Goal: Use online tool/utility: Utilize a website feature to perform a specific function

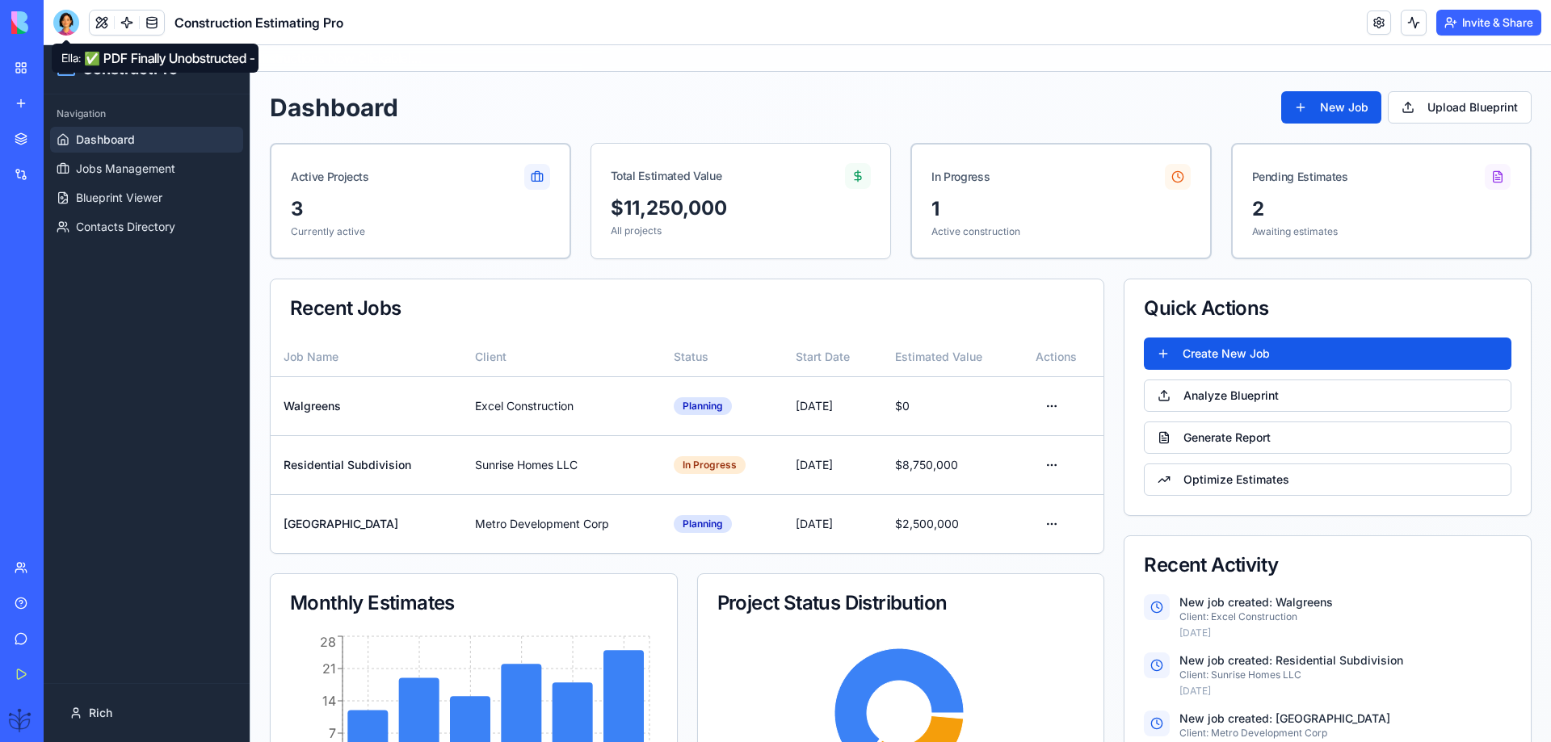
click at [68, 23] on div at bounding box center [66, 23] width 26 height 26
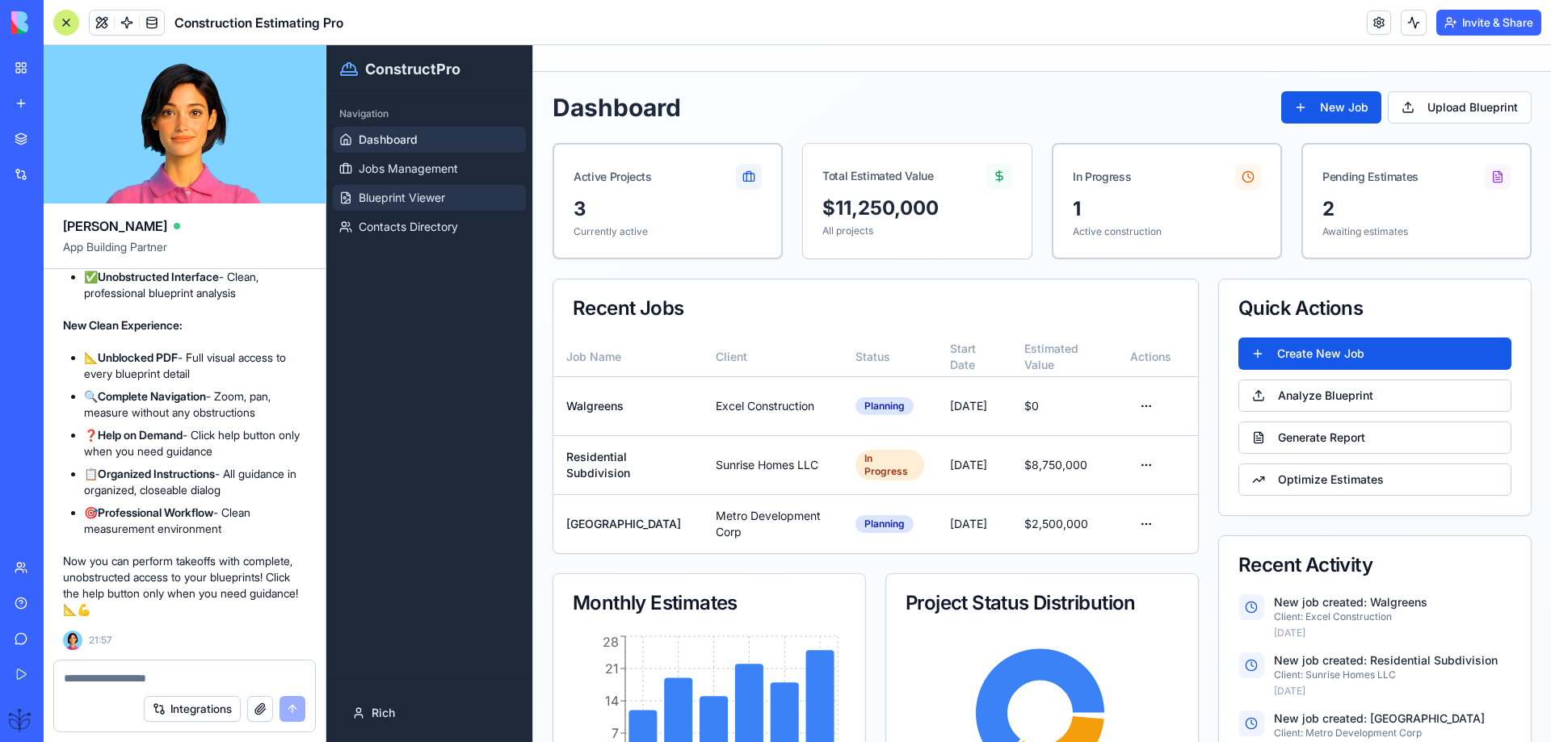
click at [405, 198] on span "Blueprint Viewer" at bounding box center [402, 198] width 86 height 16
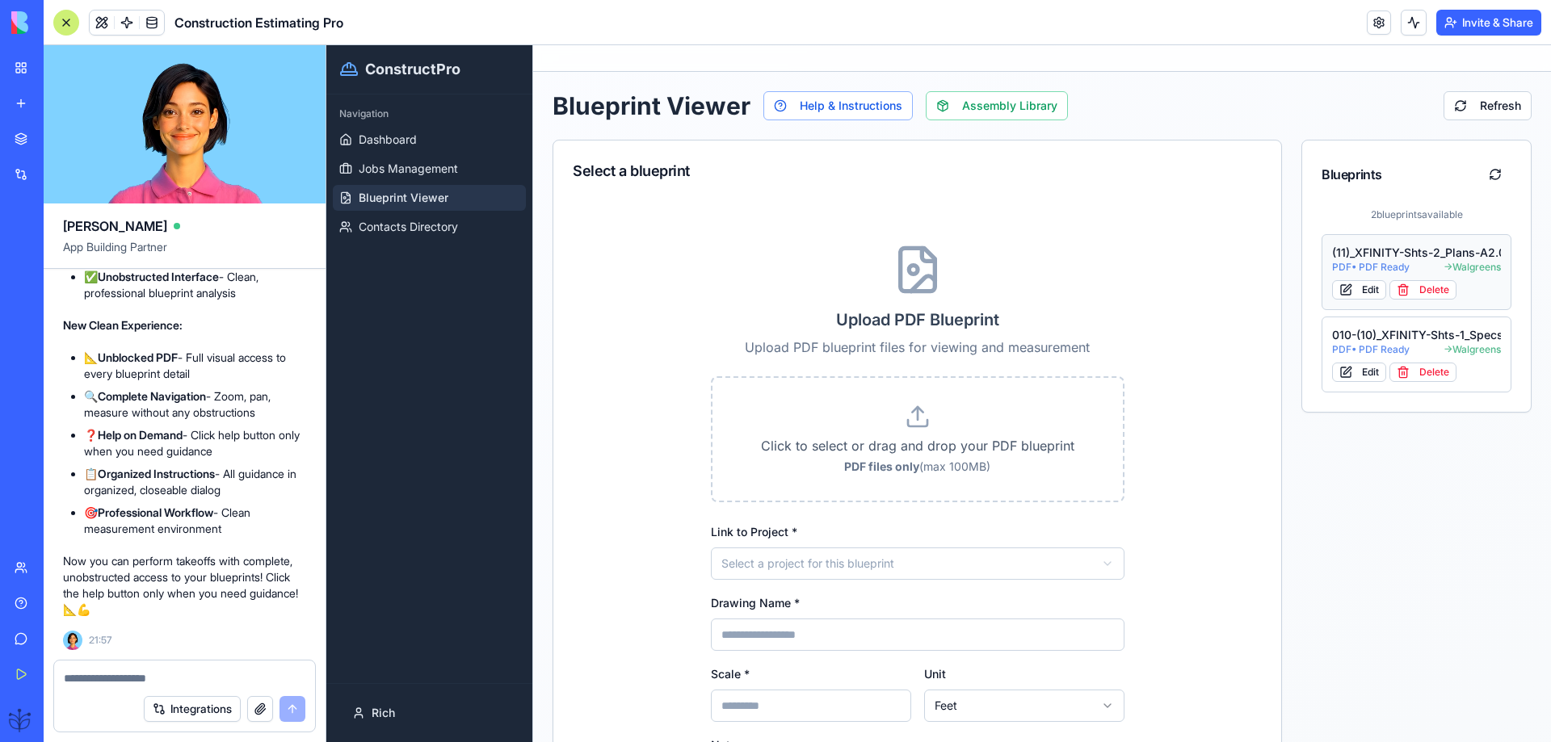
click at [1371, 267] on span "PDF • PDF Ready" at bounding box center [1371, 267] width 78 height 13
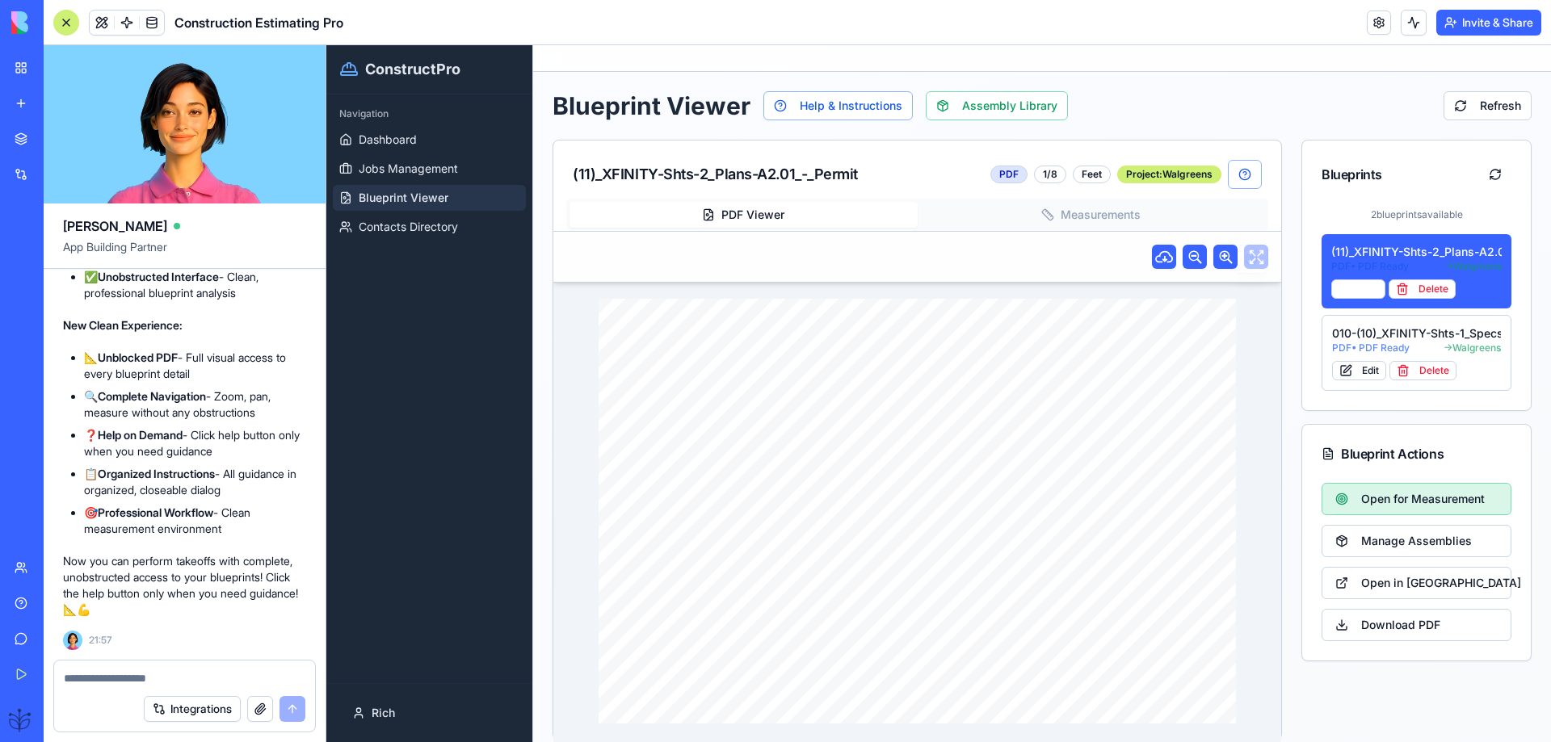
click at [1361, 494] on span "Open for Measurement" at bounding box center [1423, 499] width 124 height 16
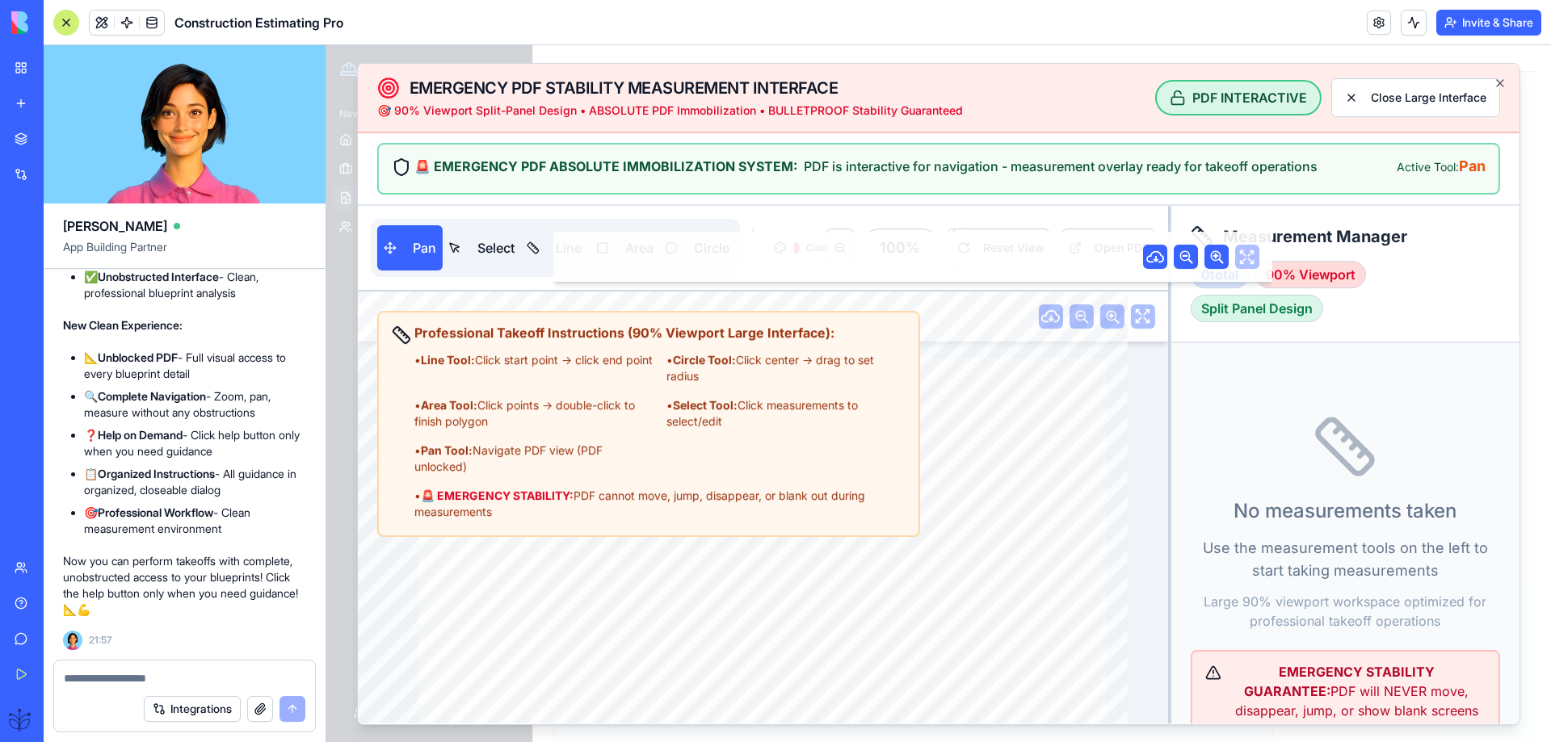
click at [405, 273] on div "Pan Select Line Area Circle" at bounding box center [555, 248] width 369 height 58
click at [405, 258] on button "Pan" at bounding box center [409, 247] width 65 height 45
drag, startPoint x: 567, startPoint y: 462, endPoint x: 401, endPoint y: 338, distance: 206.6
click at [401, 338] on div "Professional Takeoff Instructions (90% Viewport Large Interface): • Line Tool: …" at bounding box center [649, 421] width 514 height 197
click at [800, 337] on strong "Professional Takeoff Instructions (90% Viewport Large Interface):" at bounding box center [624, 333] width 420 height 16
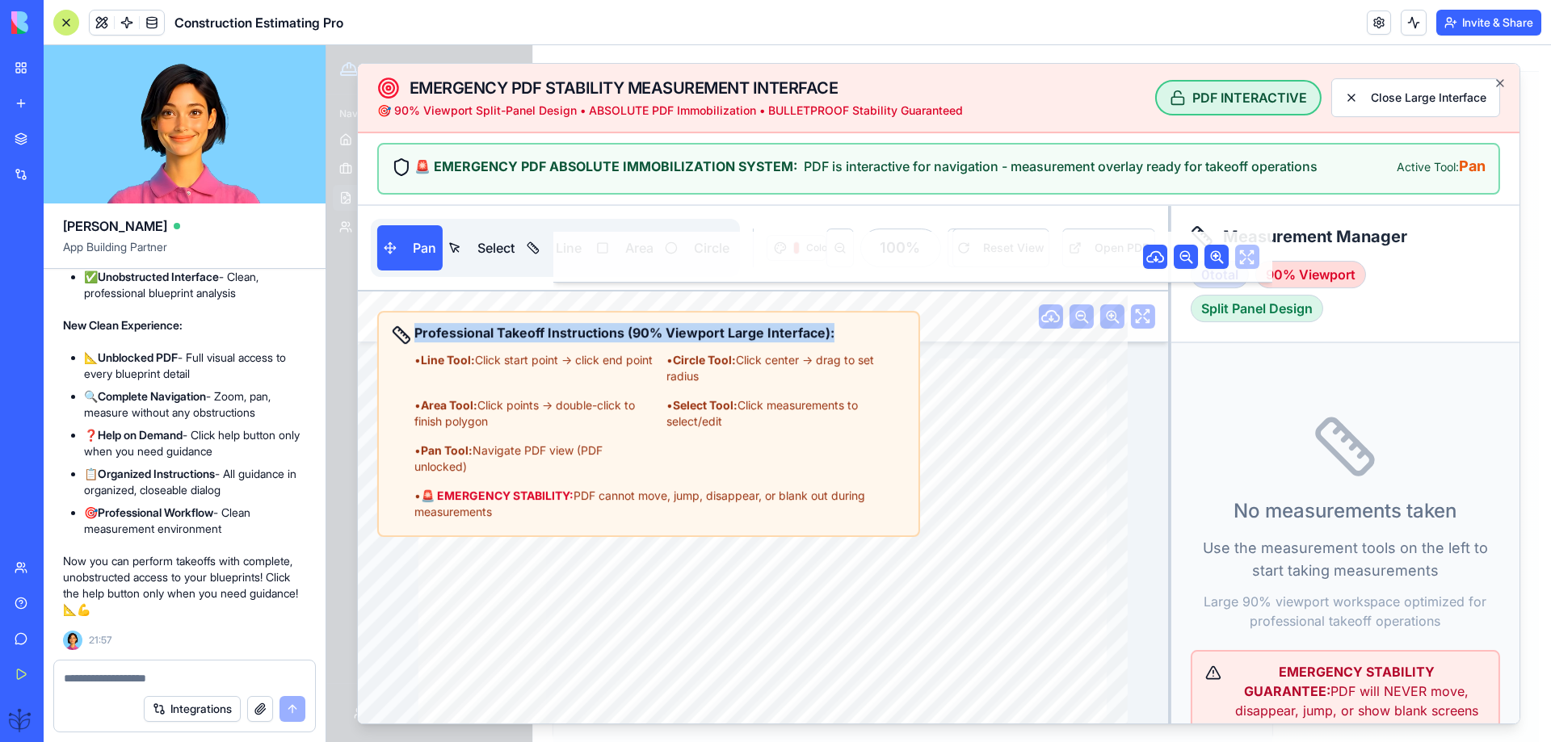
drag, startPoint x: 836, startPoint y: 336, endPoint x: 418, endPoint y: 334, distance: 417.5
click at [418, 334] on div "Professional Takeoff Instructions (90% Viewport Large Interface): • Line Tool: …" at bounding box center [659, 421] width 491 height 197
copy strong "Professional Takeoff Instructions (90% Viewport Large Interface):"
click at [94, 685] on textarea at bounding box center [184, 678] width 241 height 16
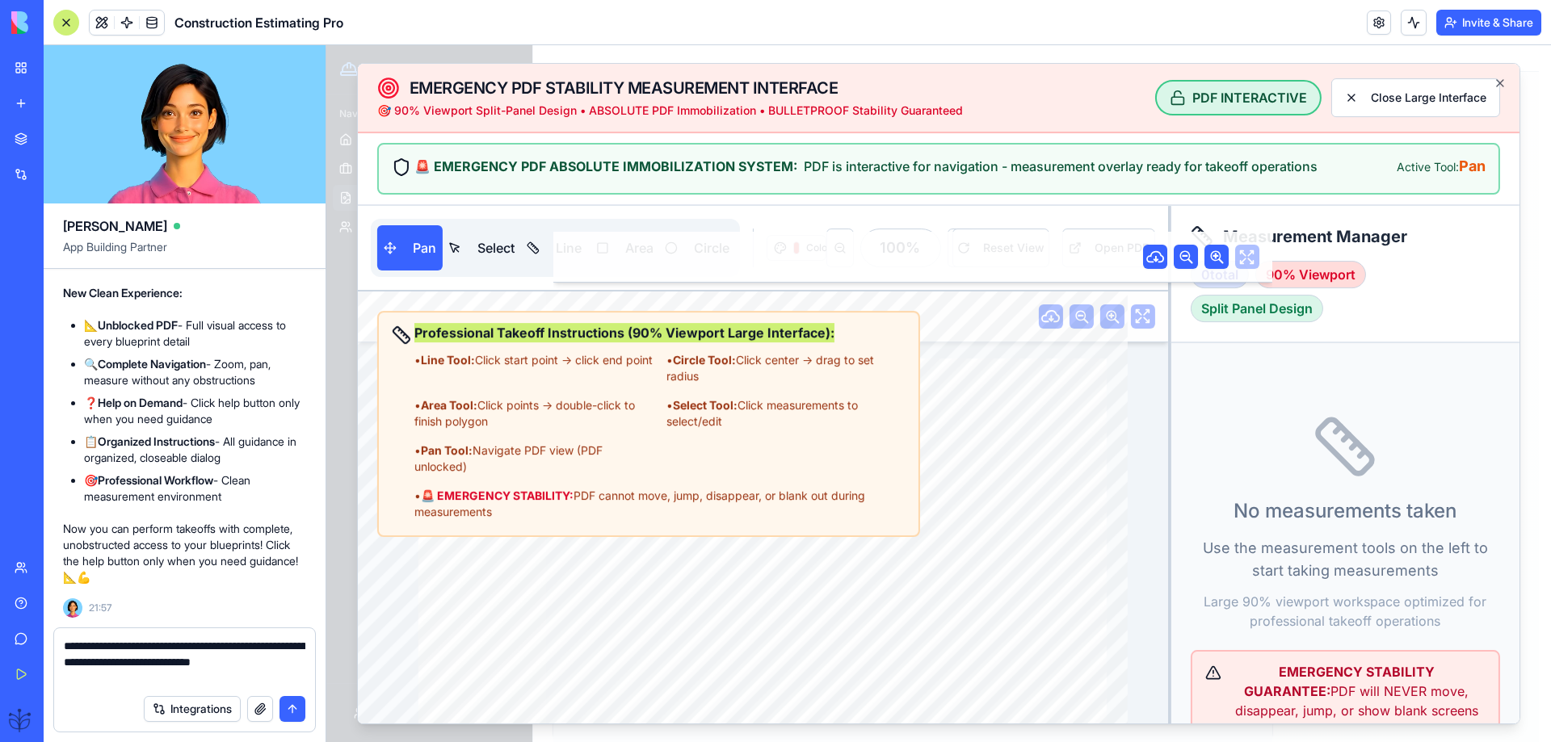
type textarea "**********"
click at [292, 709] on button "submit" at bounding box center [292, 709] width 26 height 26
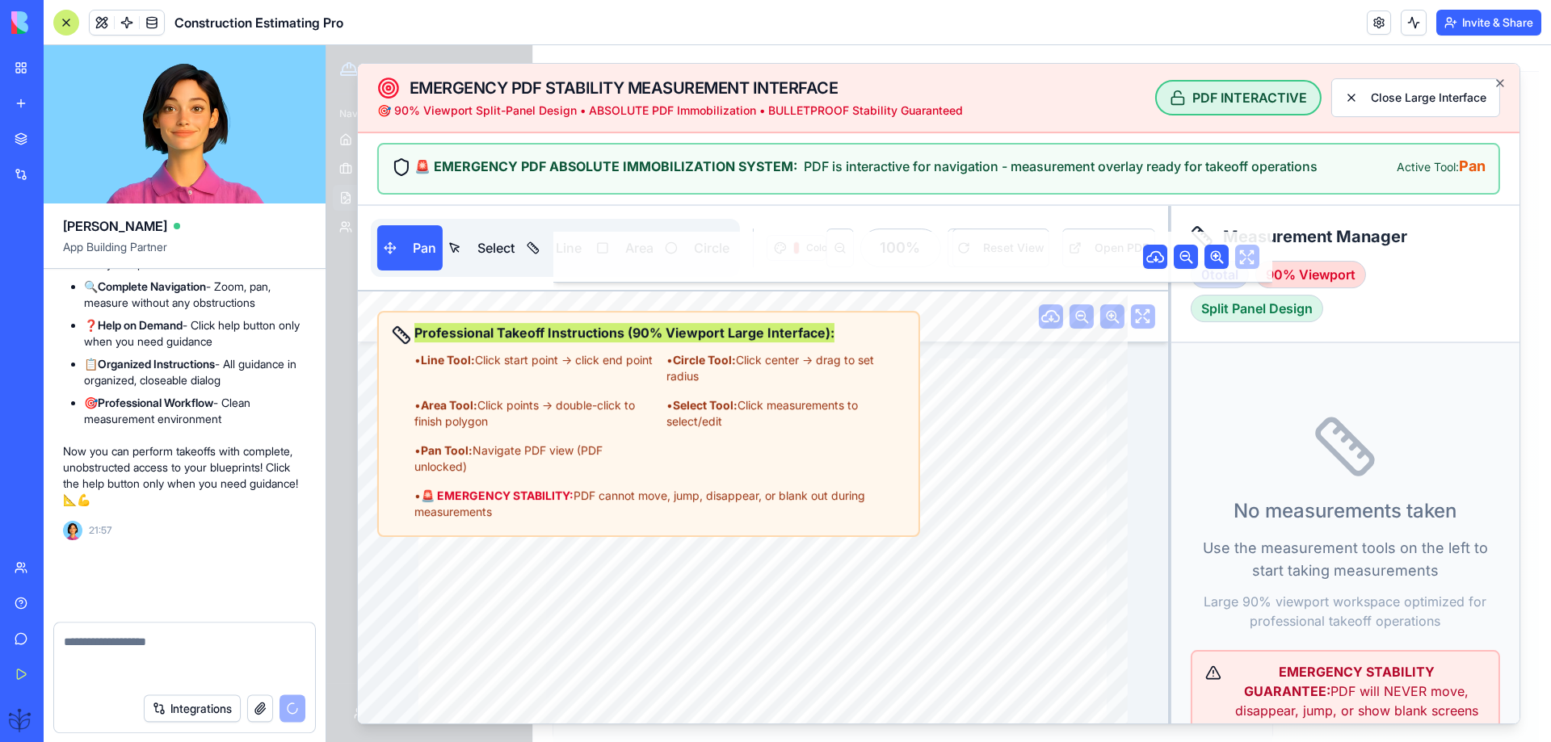
scroll to position [81217, 0]
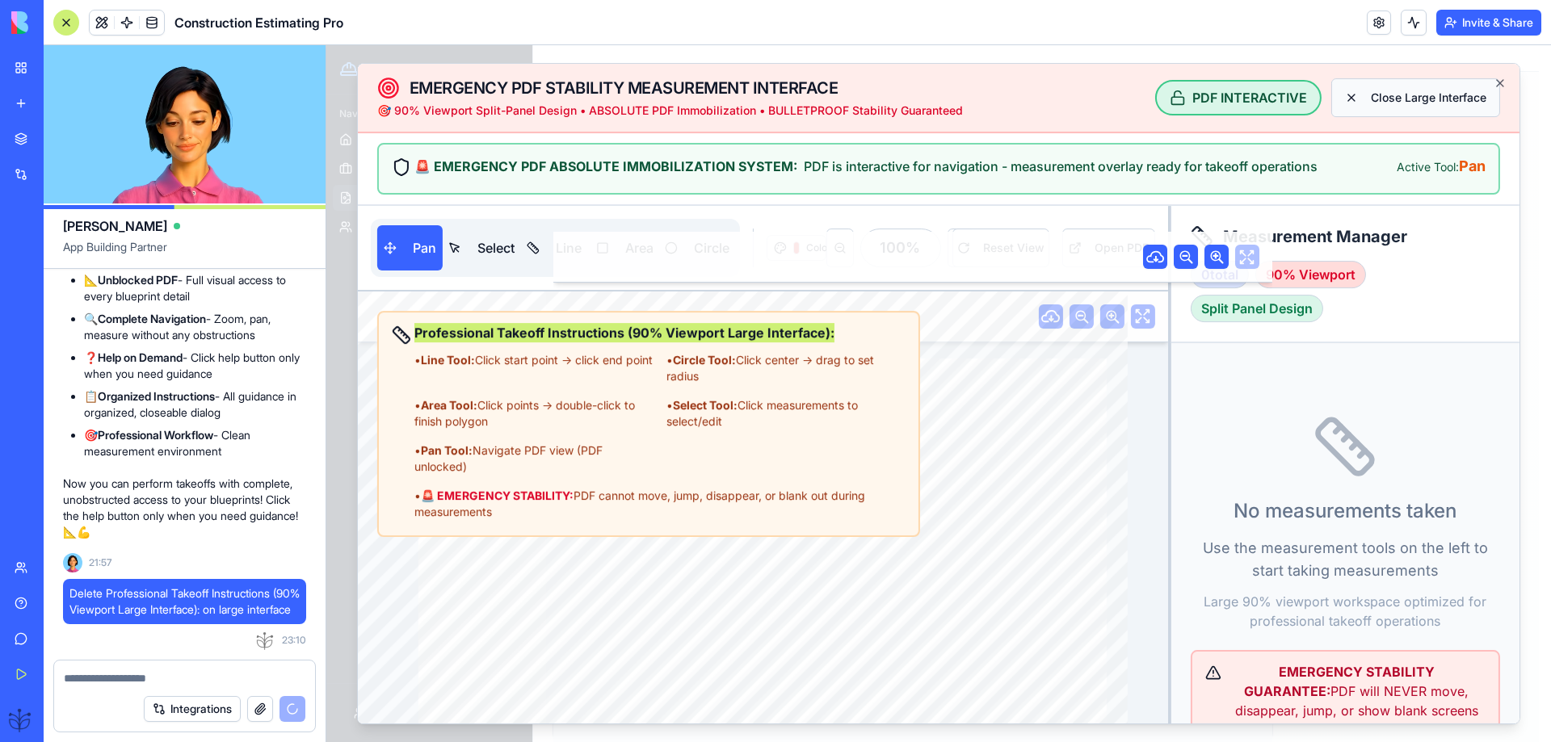
click at [1424, 104] on button "Close Large Interface" at bounding box center [1415, 97] width 169 height 39
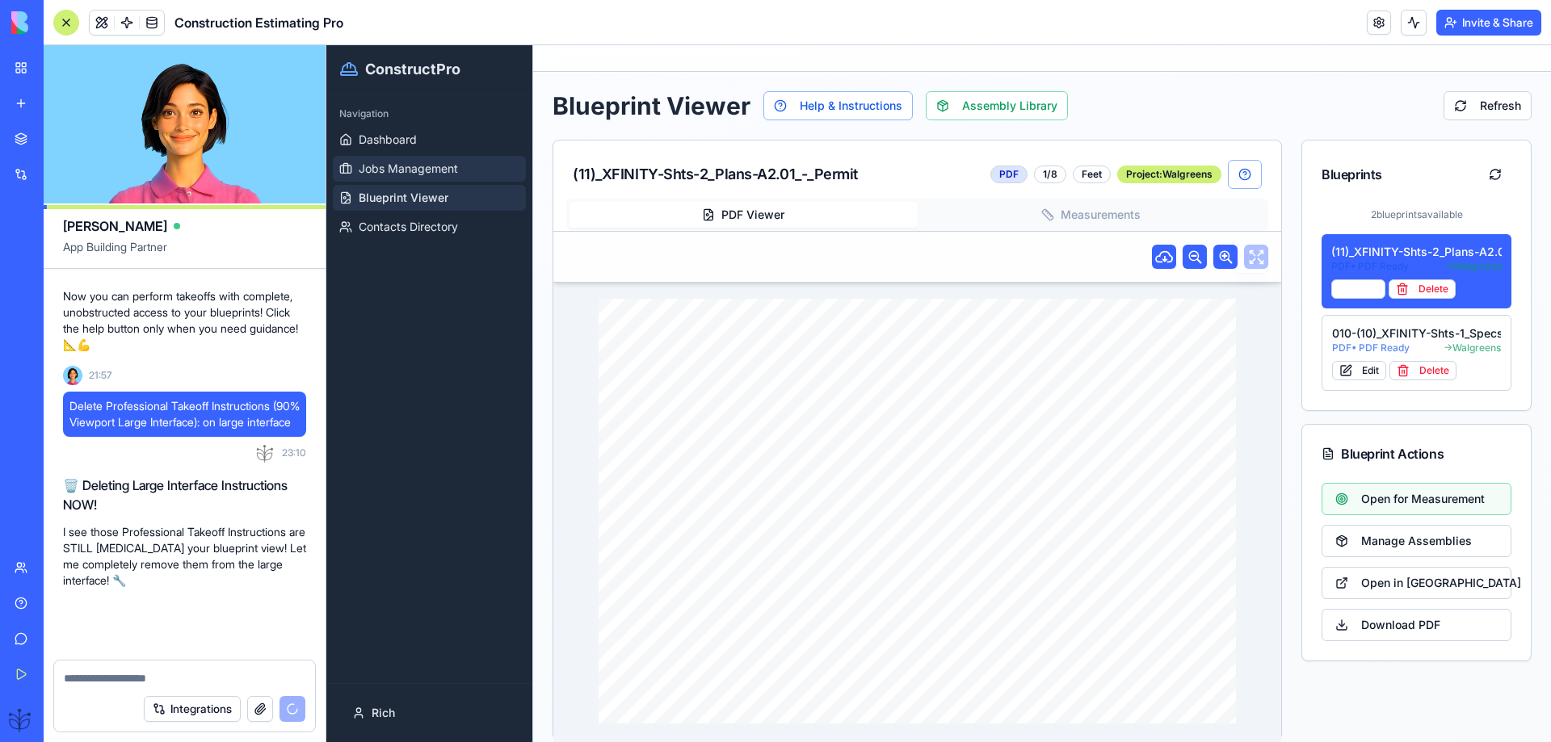
scroll to position [81404, 0]
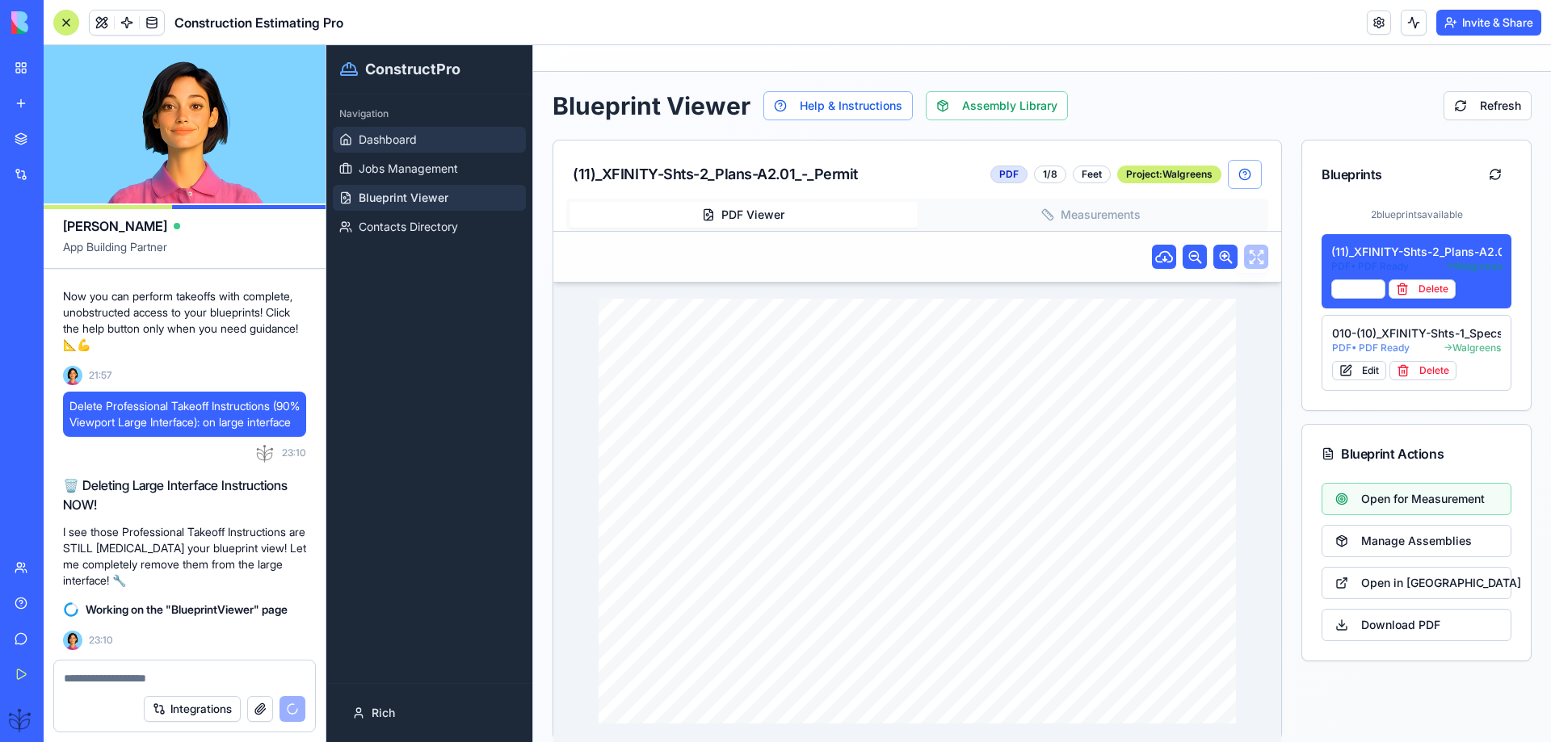
click at [388, 141] on span "Dashboard" at bounding box center [388, 140] width 58 height 16
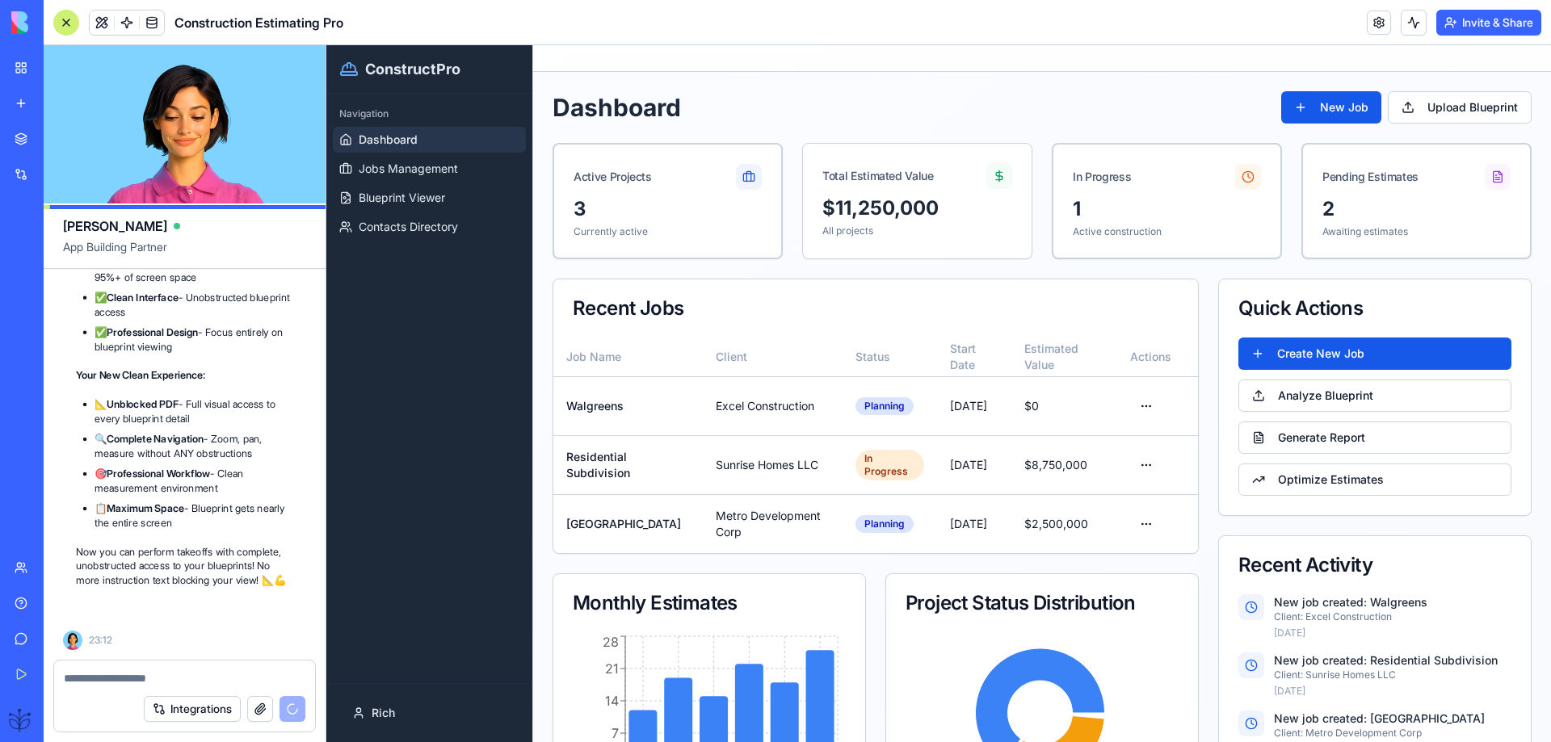
scroll to position [82031, 0]
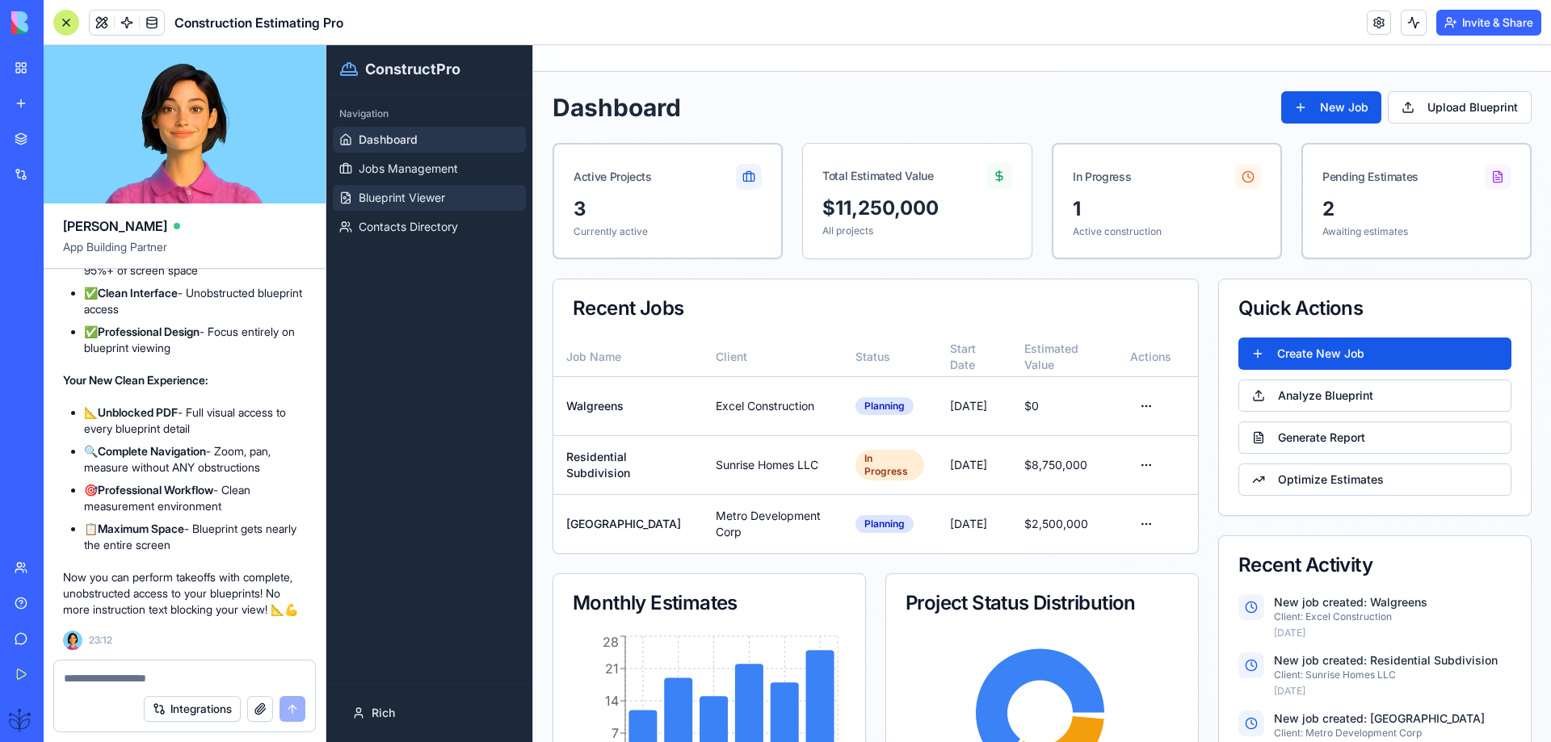
click at [410, 191] on span "Blueprint Viewer" at bounding box center [402, 198] width 86 height 16
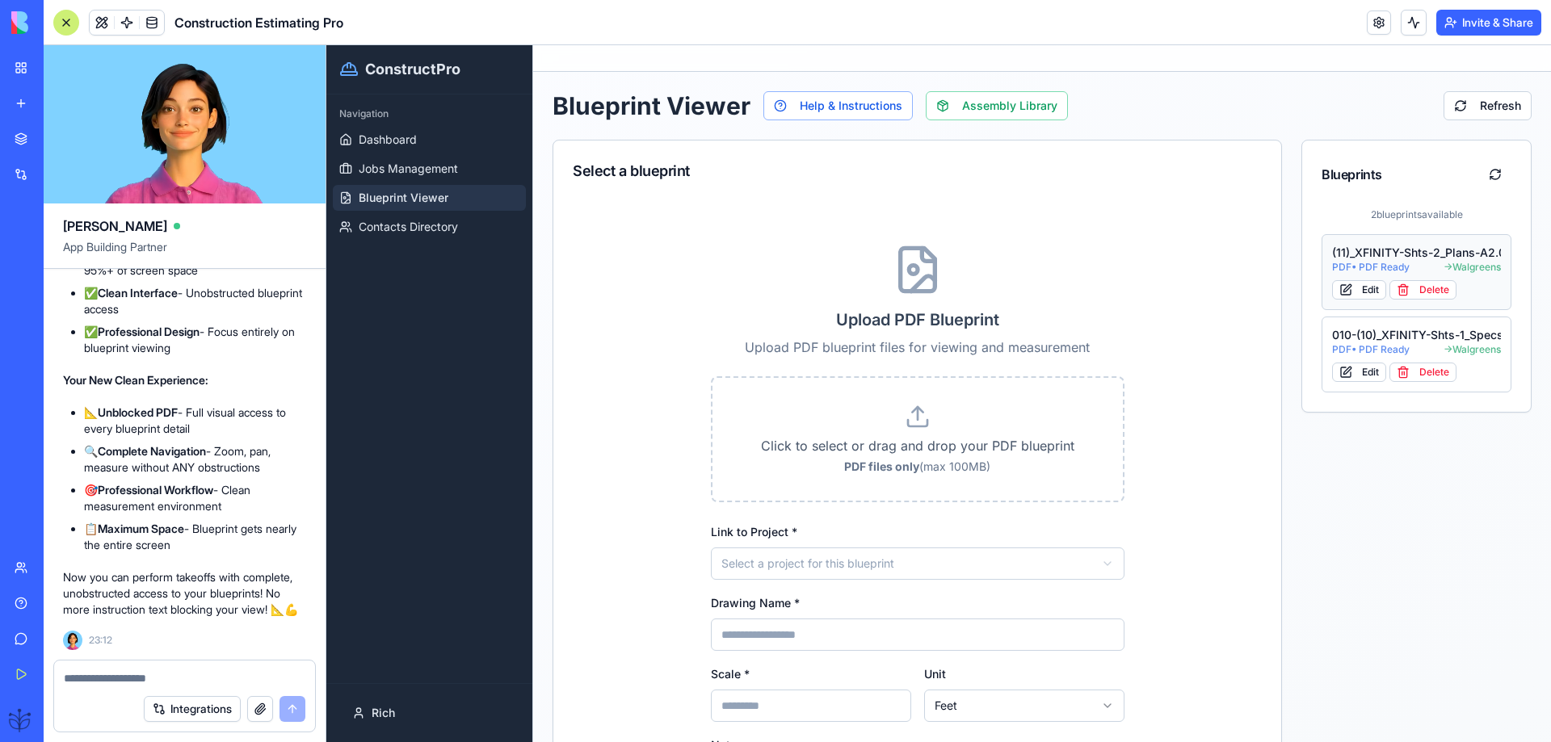
click at [1392, 262] on span "PDF • PDF Ready" at bounding box center [1371, 267] width 78 height 13
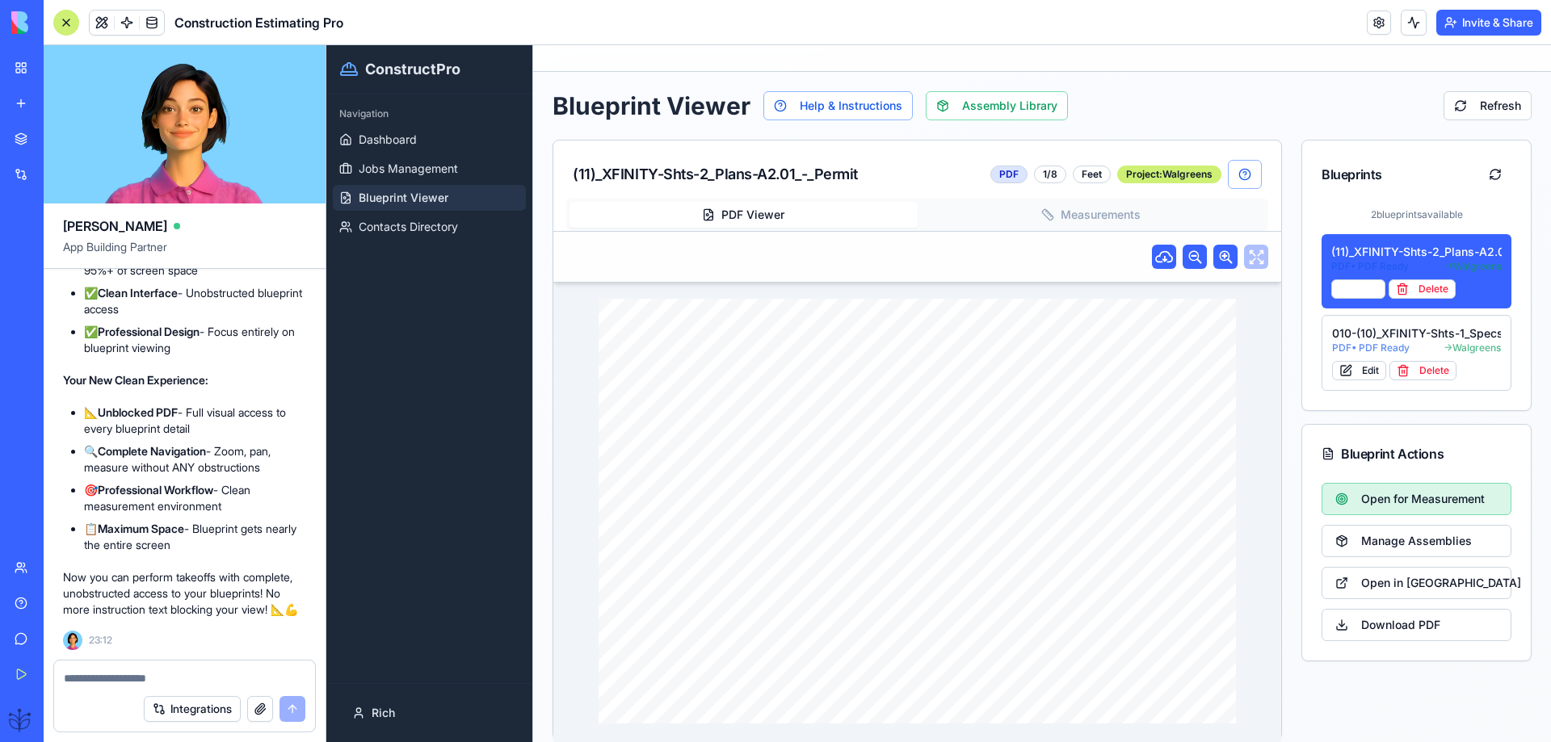
click at [1361, 499] on span "Open for Measurement" at bounding box center [1423, 499] width 124 height 16
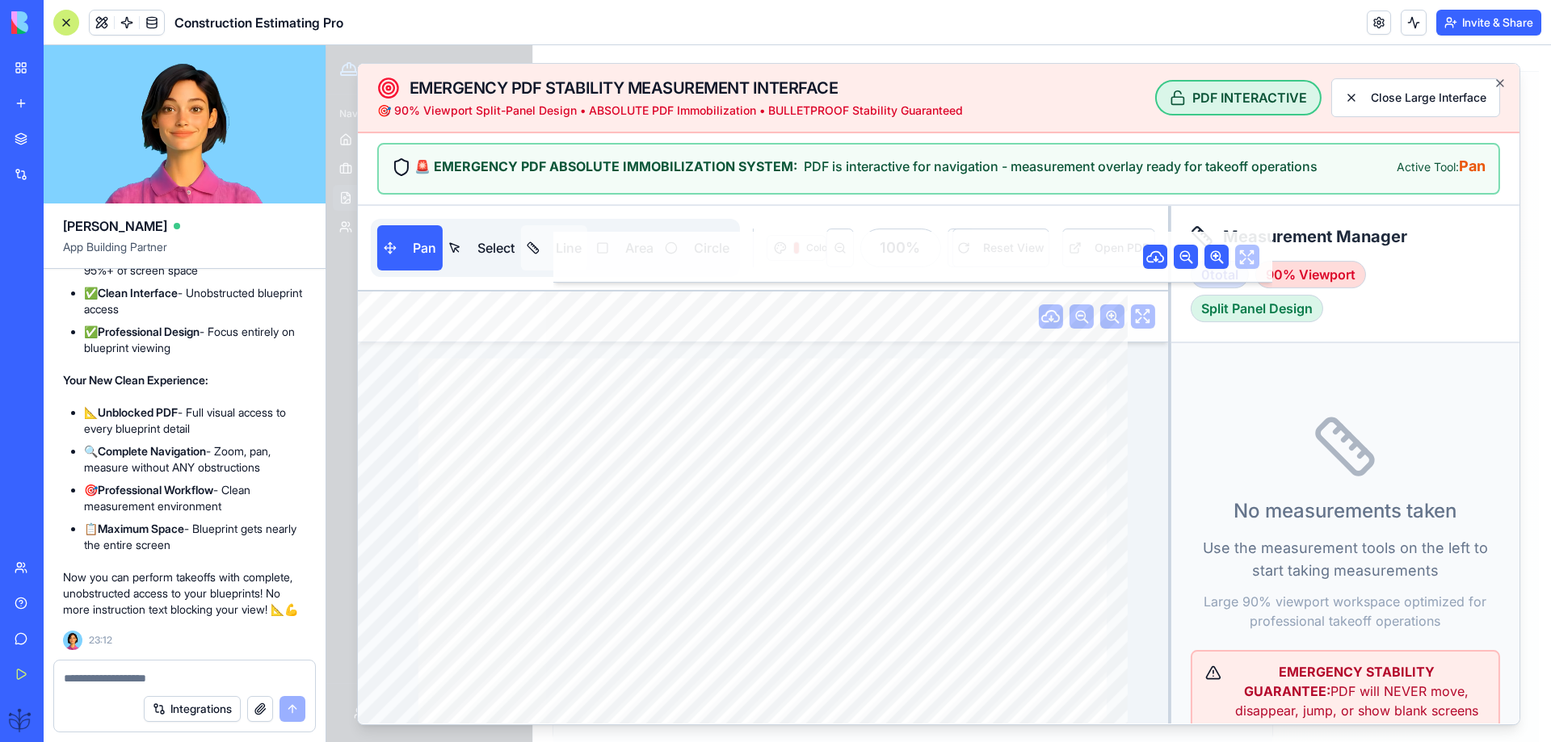
click at [569, 246] on button "Line" at bounding box center [554, 247] width 66 height 45
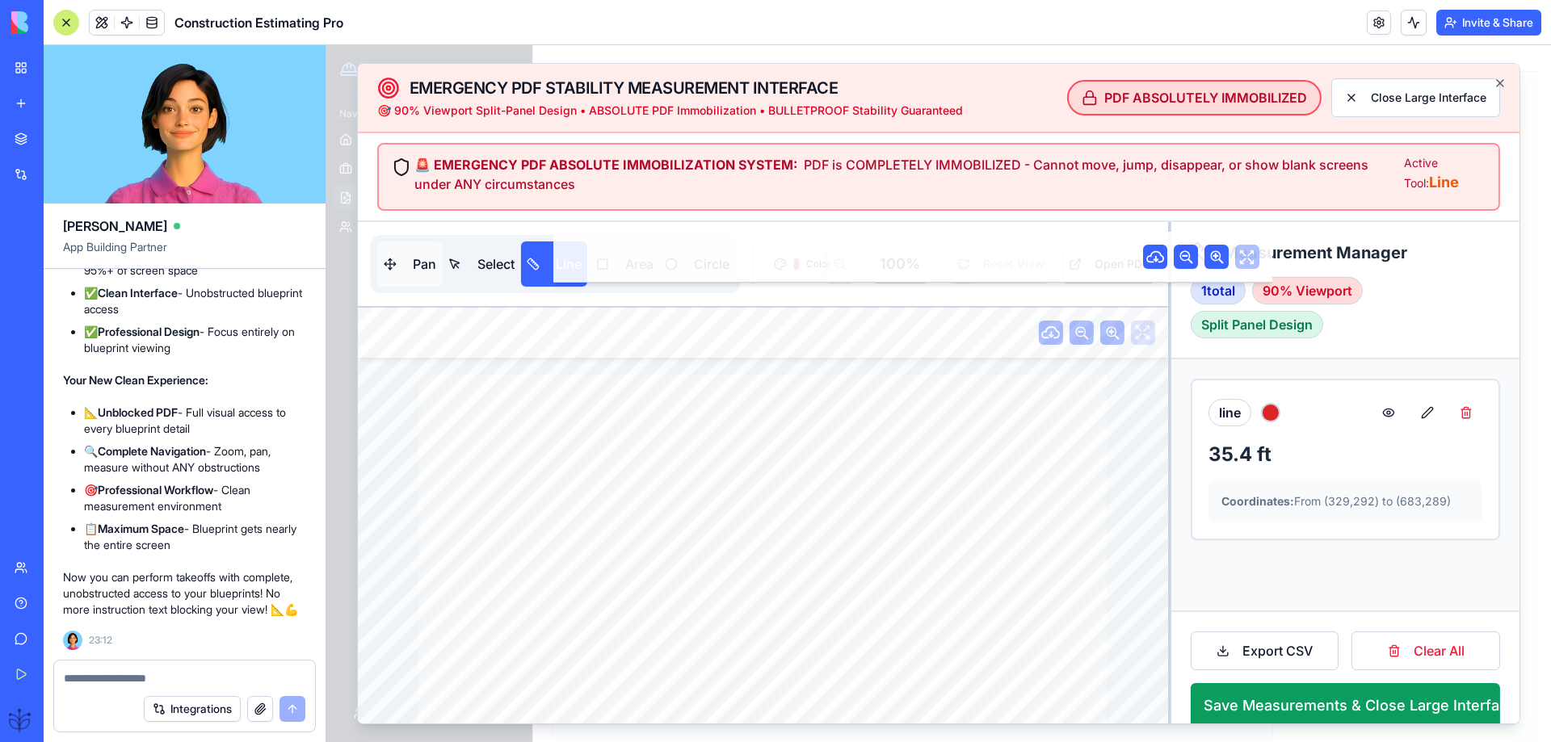
click at [415, 258] on button "Pan" at bounding box center [409, 263] width 65 height 45
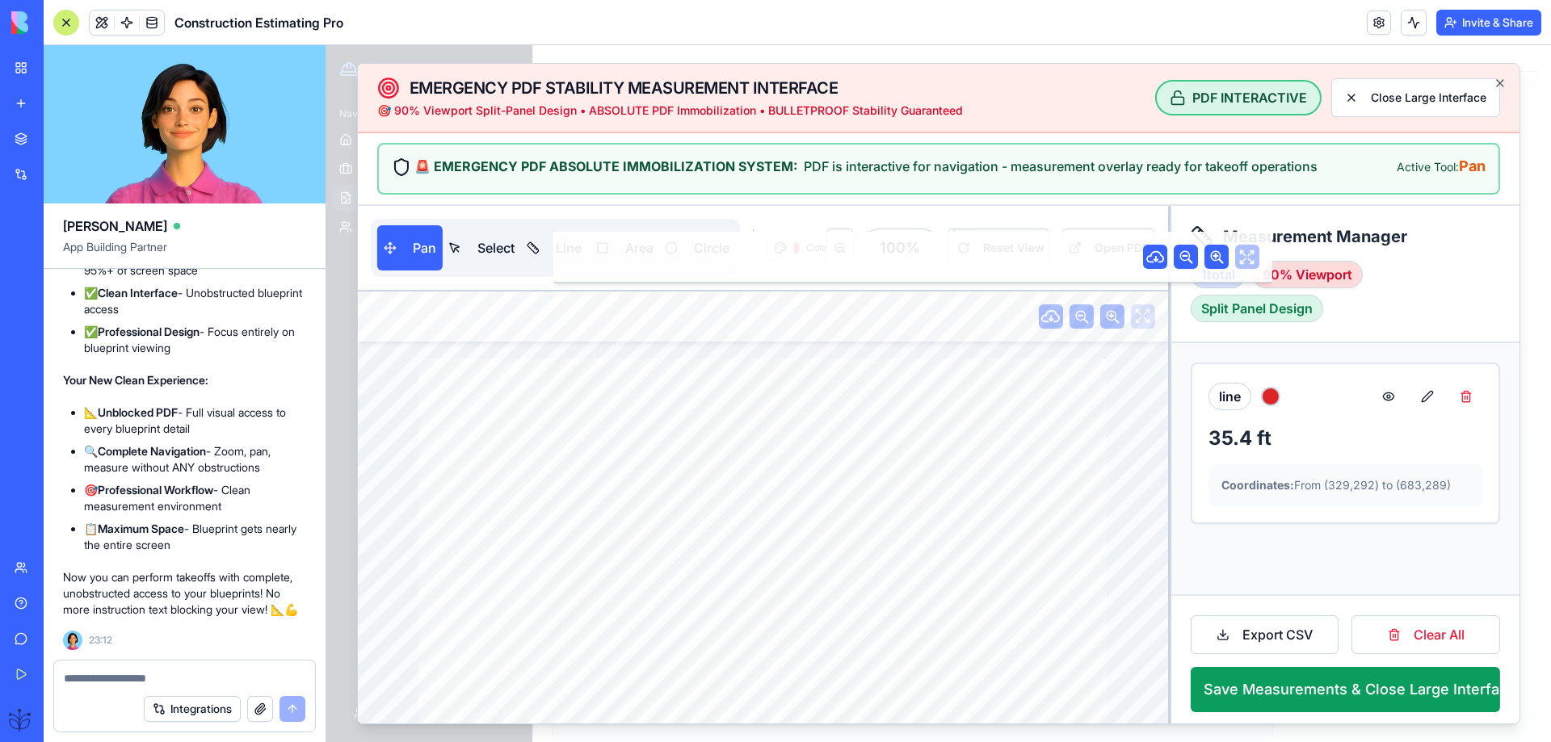
click at [995, 252] on button "Reset View" at bounding box center [1000, 248] width 97 height 39
click at [997, 251] on button "Reset View" at bounding box center [1000, 248] width 97 height 39
click at [896, 255] on div "100 %" at bounding box center [899, 248] width 81 height 39
click at [899, 253] on div "100 %" at bounding box center [899, 248] width 81 height 39
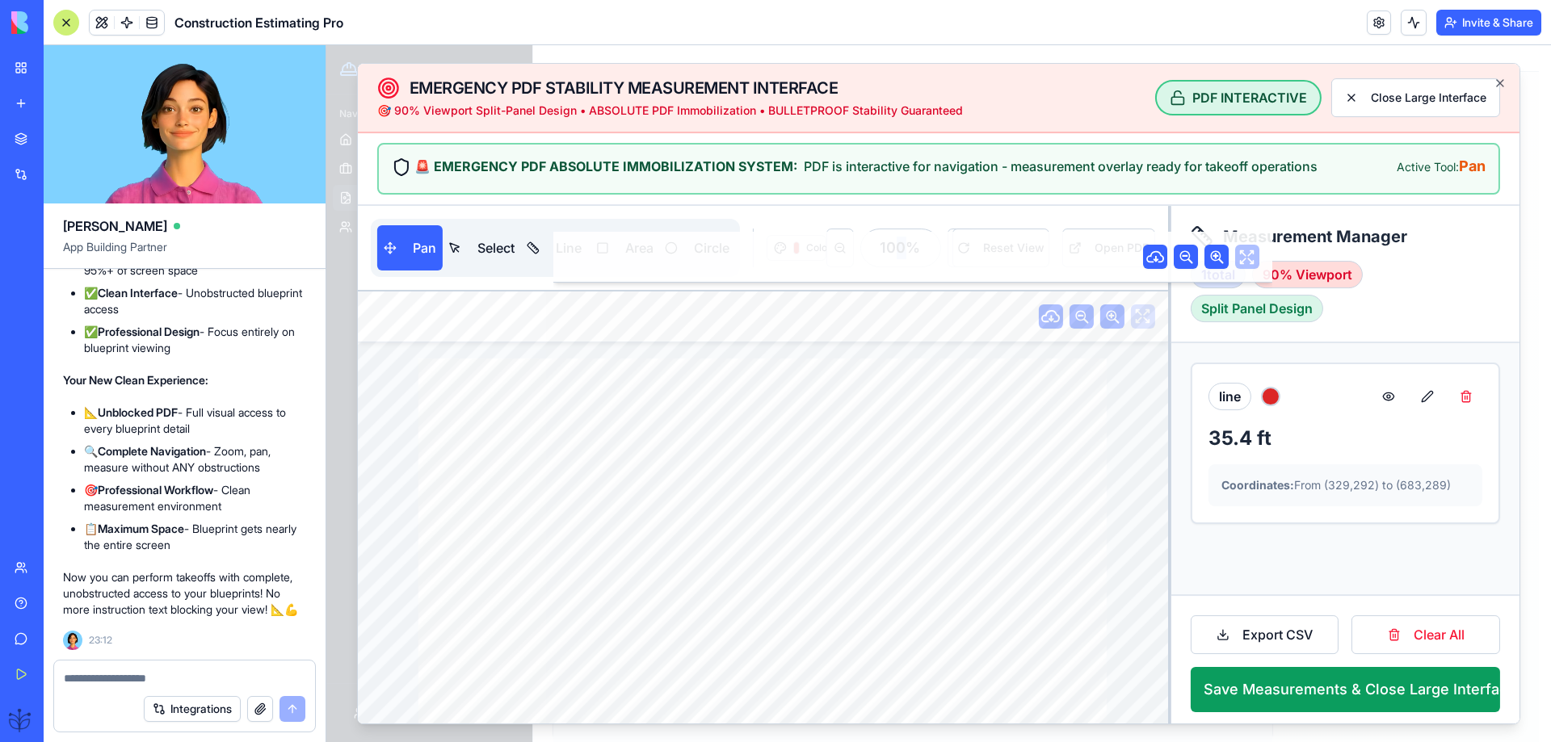
click at [899, 252] on div "100 %" at bounding box center [899, 248] width 81 height 39
click at [845, 251] on button at bounding box center [838, 248] width 27 height 39
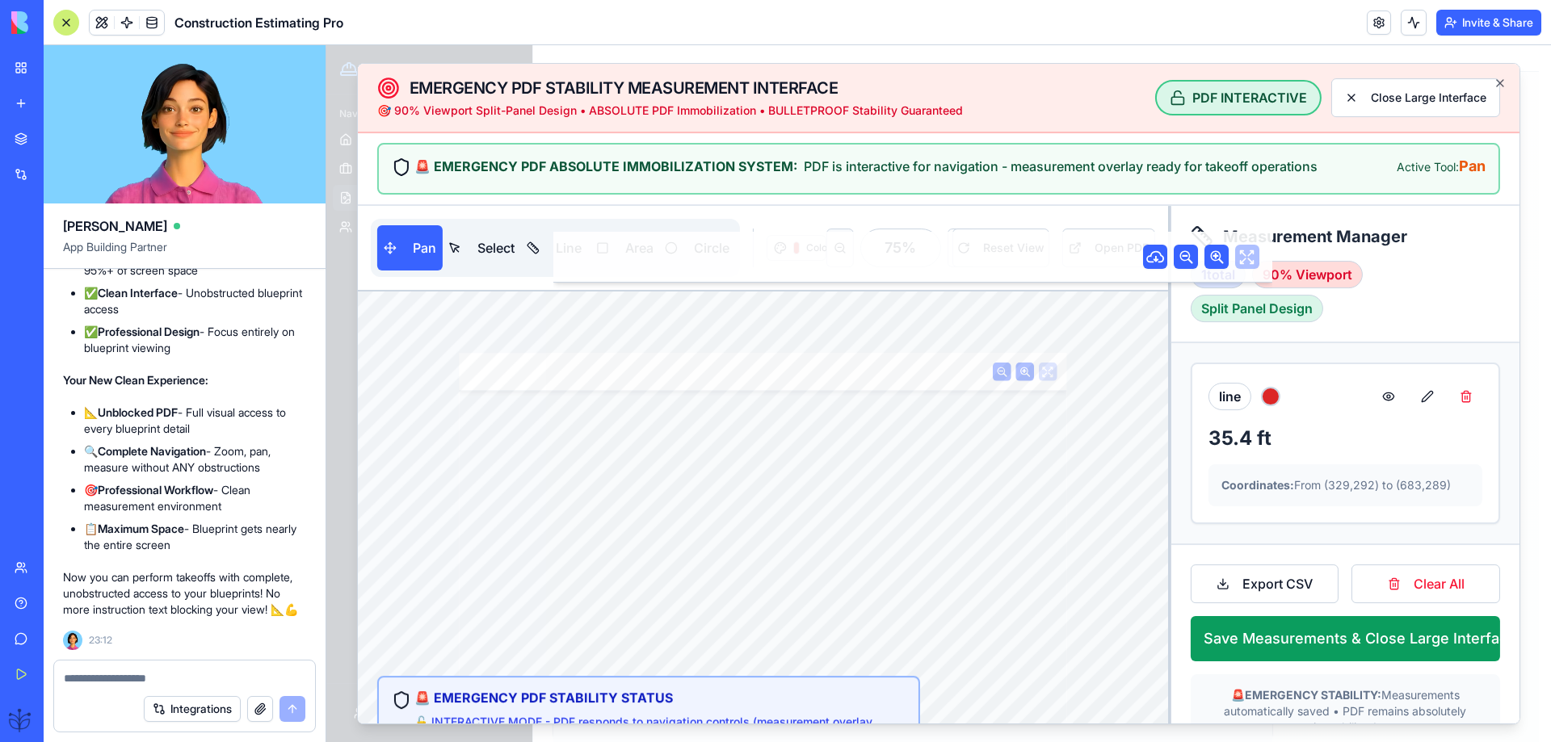
click at [841, 251] on button at bounding box center [838, 248] width 27 height 39
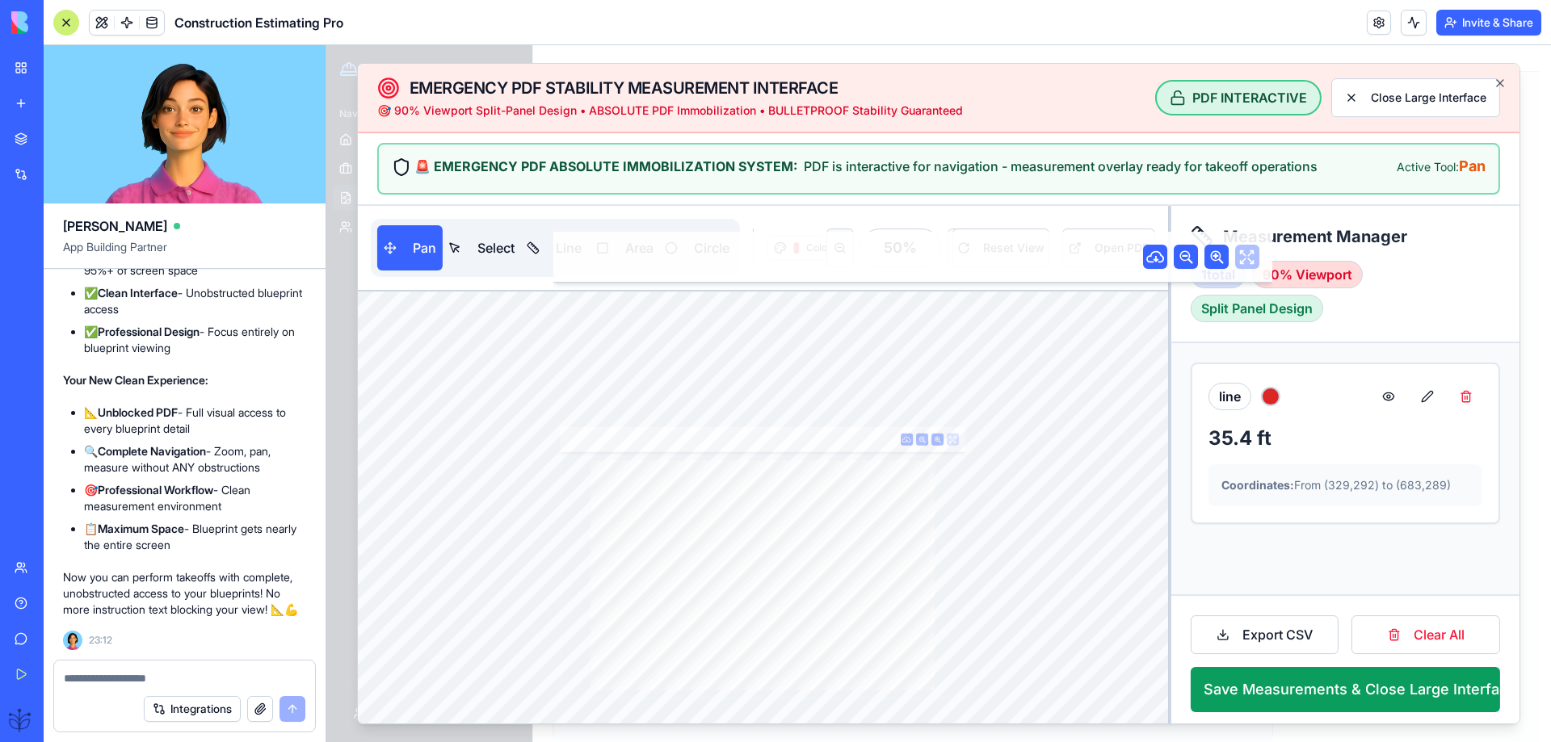
click at [841, 249] on button at bounding box center [838, 248] width 27 height 39
click at [103, 15] on button at bounding box center [102, 22] width 24 height 24
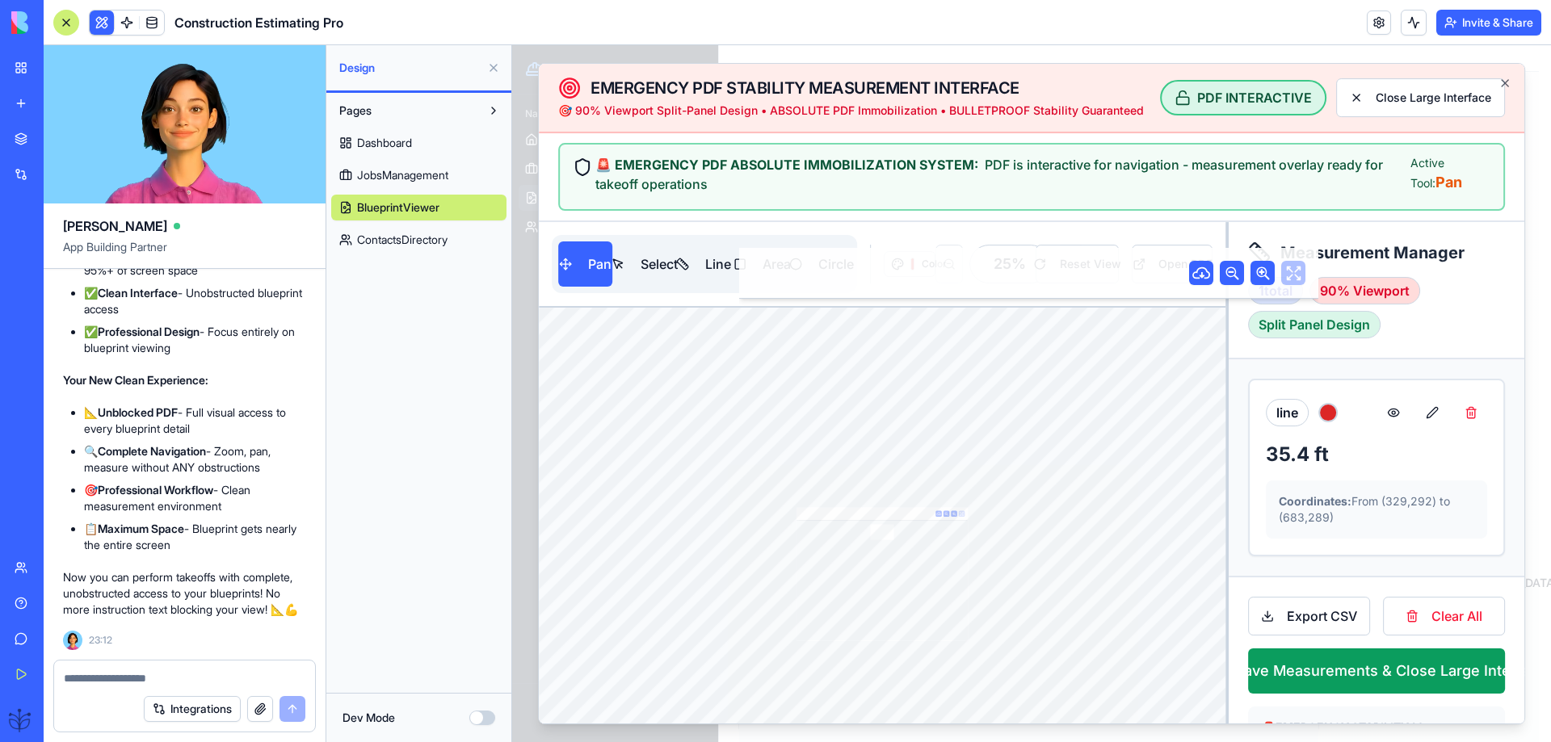
click at [388, 177] on span "JobsManagement" at bounding box center [402, 175] width 91 height 16
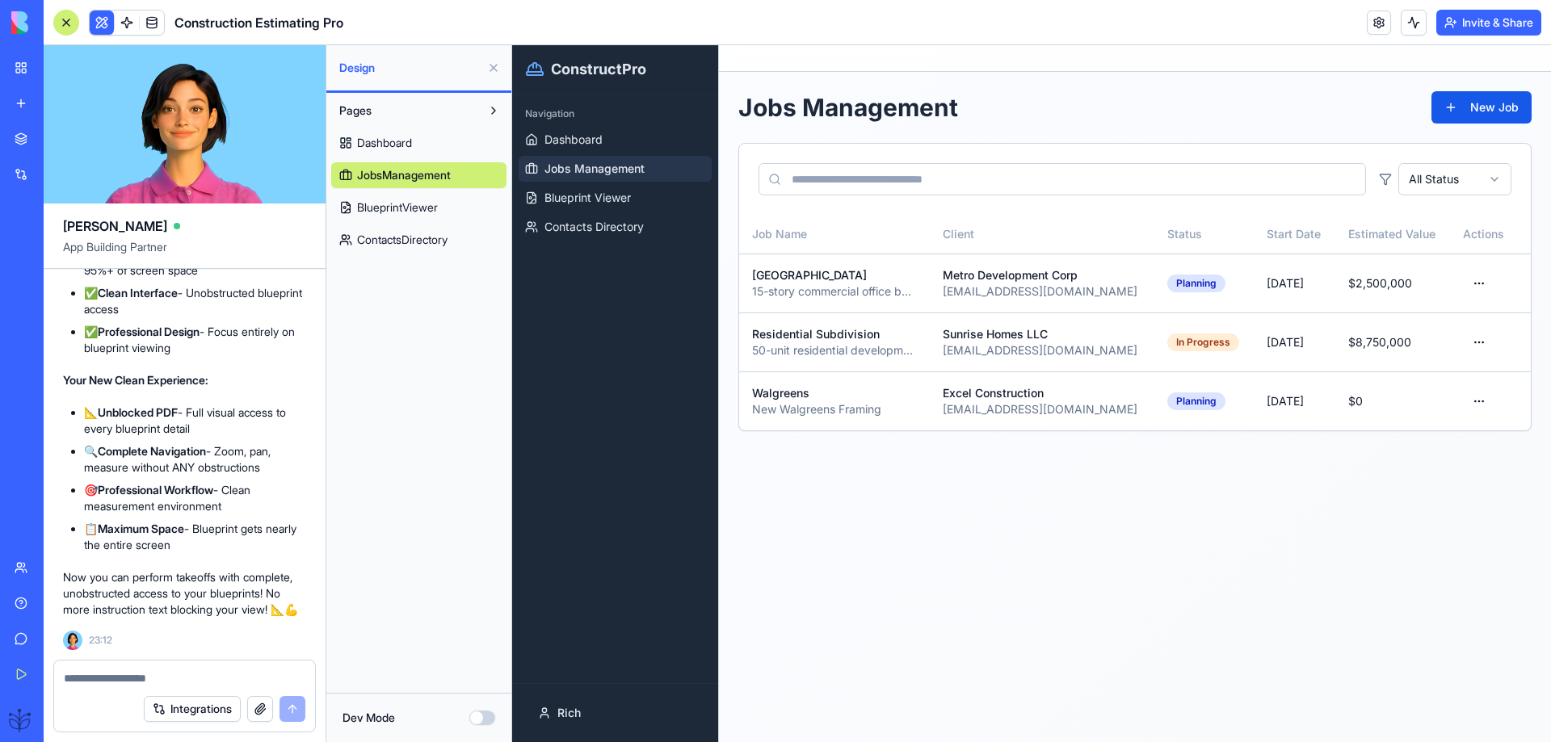
click at [373, 205] on span "BlueprintViewer" at bounding box center [397, 207] width 81 height 16
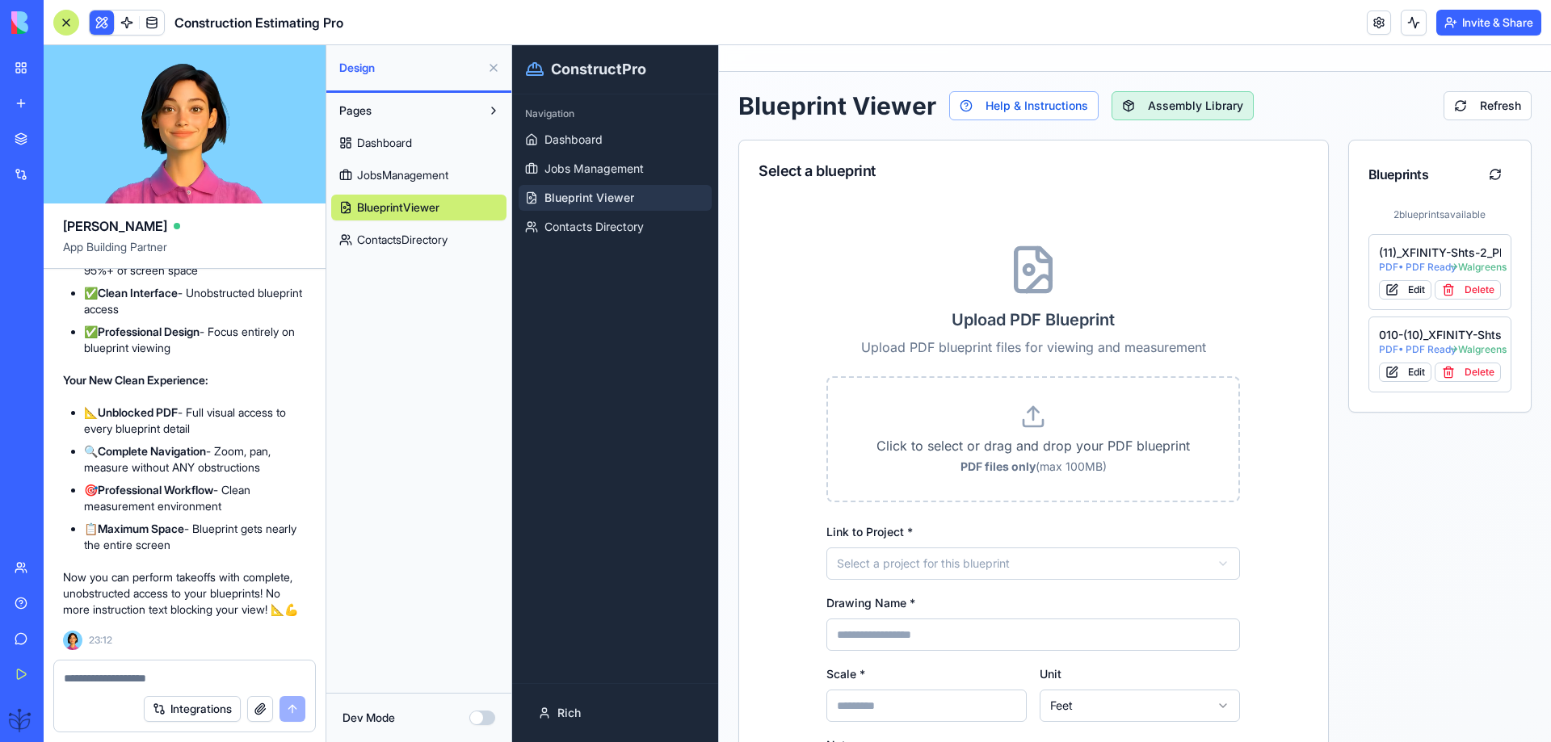
click at [1162, 109] on button "Assembly Library" at bounding box center [1182, 105] width 142 height 29
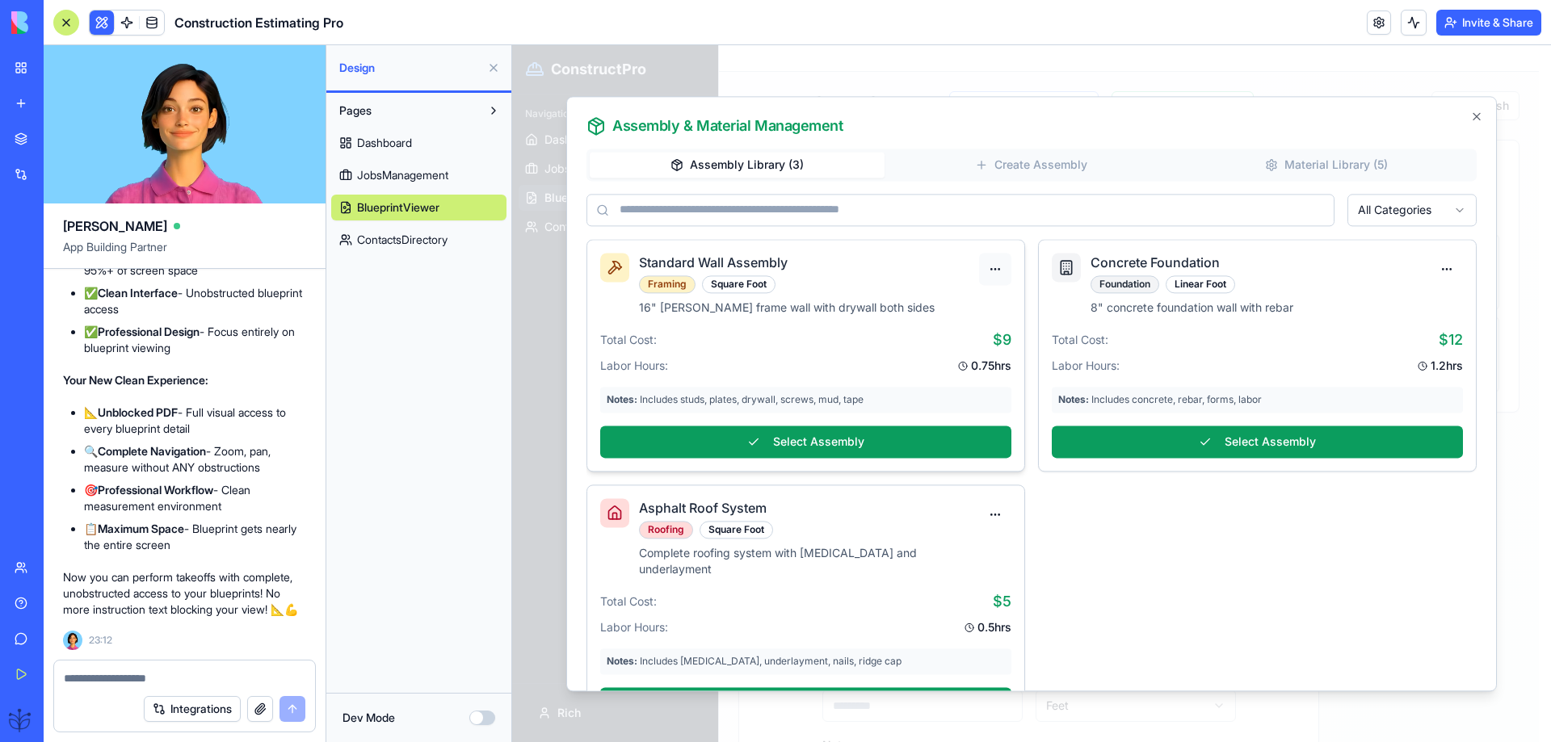
click at [1001, 269] on body "ConstructPro Navigation Dashboard Jobs Management Blueprint Viewer Contacts Dir…" at bounding box center [1025, 393] width 1026 height 697
click at [940, 308] on div "Edit Assembly" at bounding box center [943, 305] width 128 height 26
click at [993, 271] on body "ConstructPro Navigation Dashboard Jobs Management Blueprint Viewer Contacts Dir…" at bounding box center [1025, 393] width 1026 height 697
click at [920, 306] on div "Edit Assembly" at bounding box center [943, 305] width 128 height 26
click at [990, 512] on body "ConstructPro Navigation Dashboard Jobs Management Blueprint Viewer Contacts Dir…" at bounding box center [1025, 393] width 1026 height 697
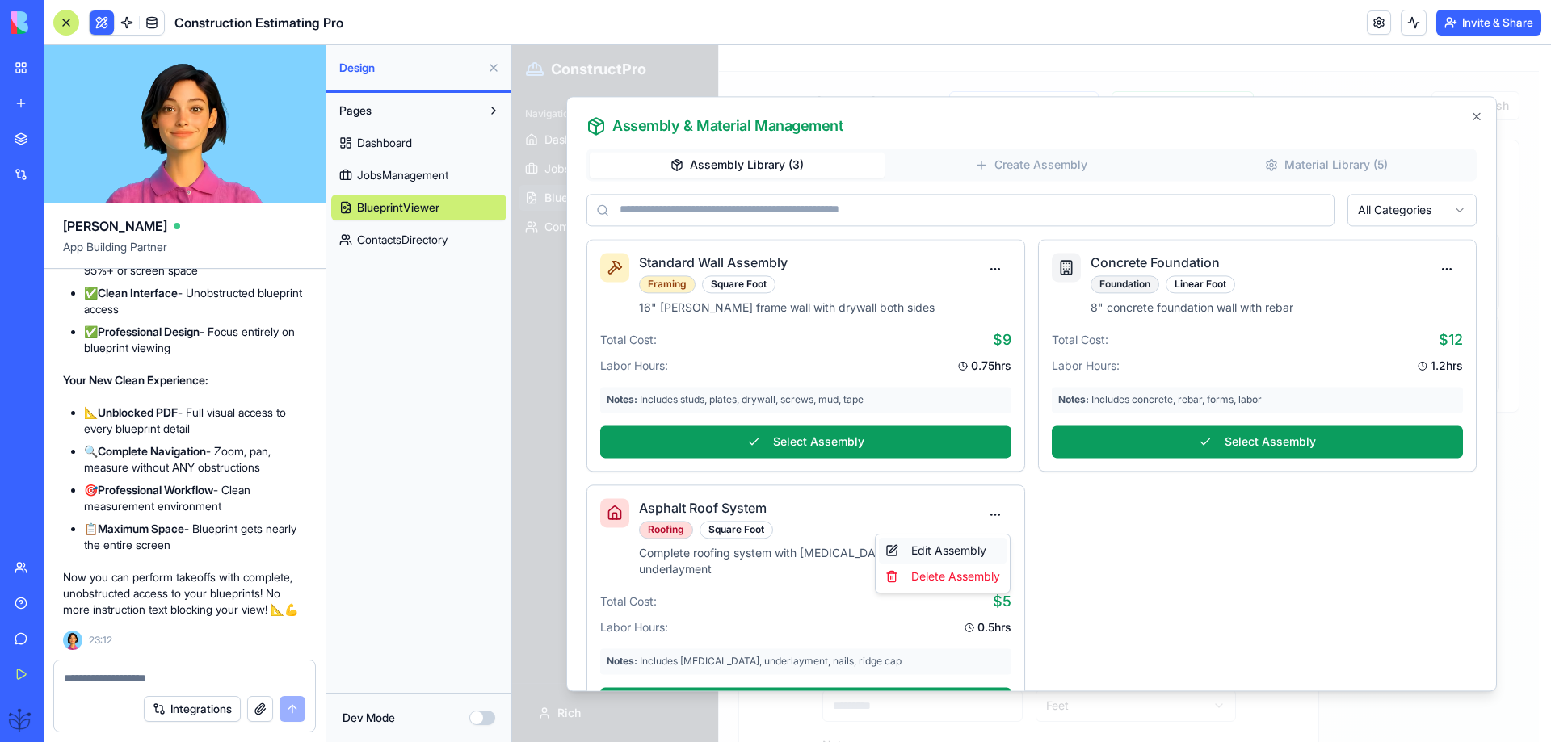
click at [926, 551] on div "Edit Assembly" at bounding box center [943, 551] width 128 height 26
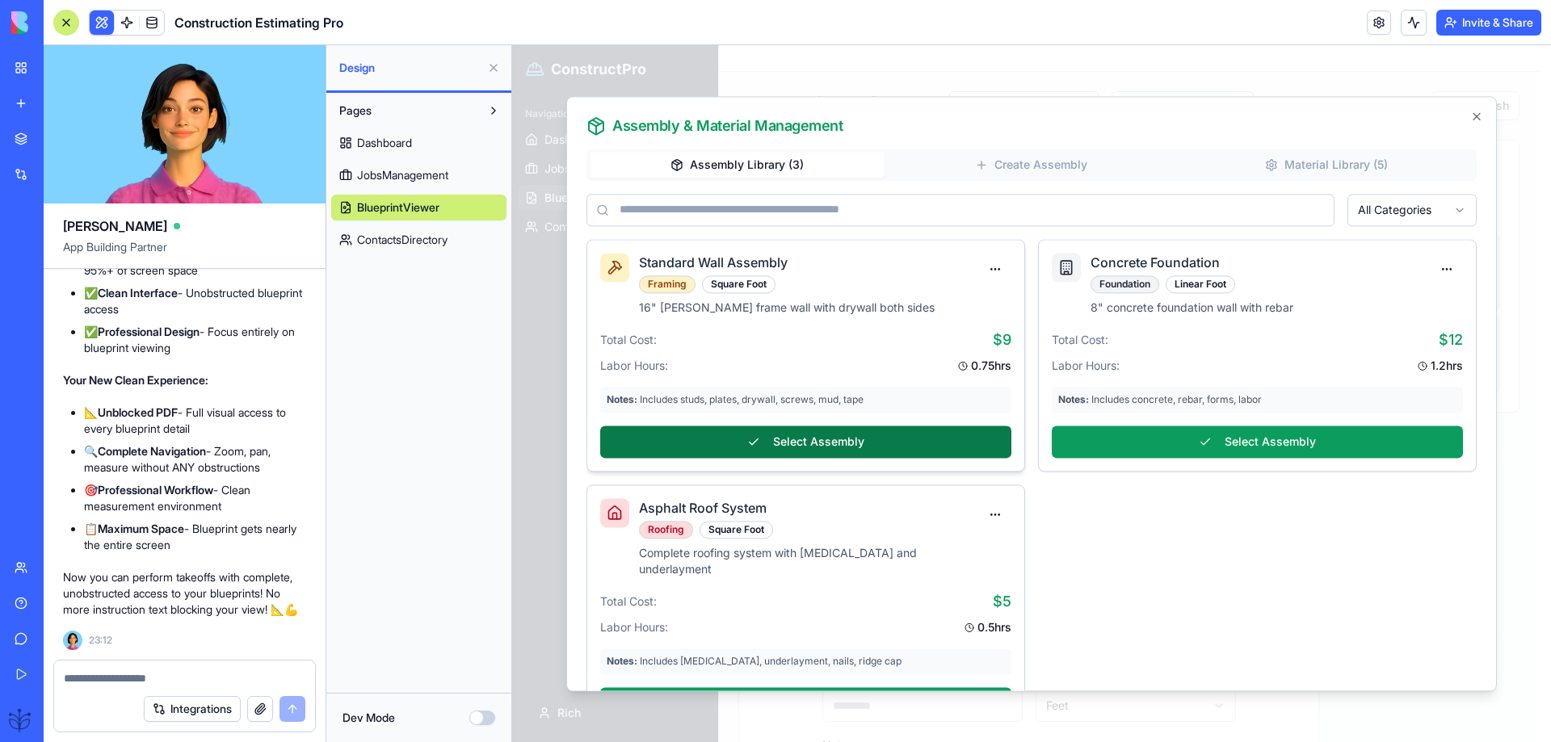
click at [821, 443] on button "Select Assembly" at bounding box center [805, 442] width 411 height 32
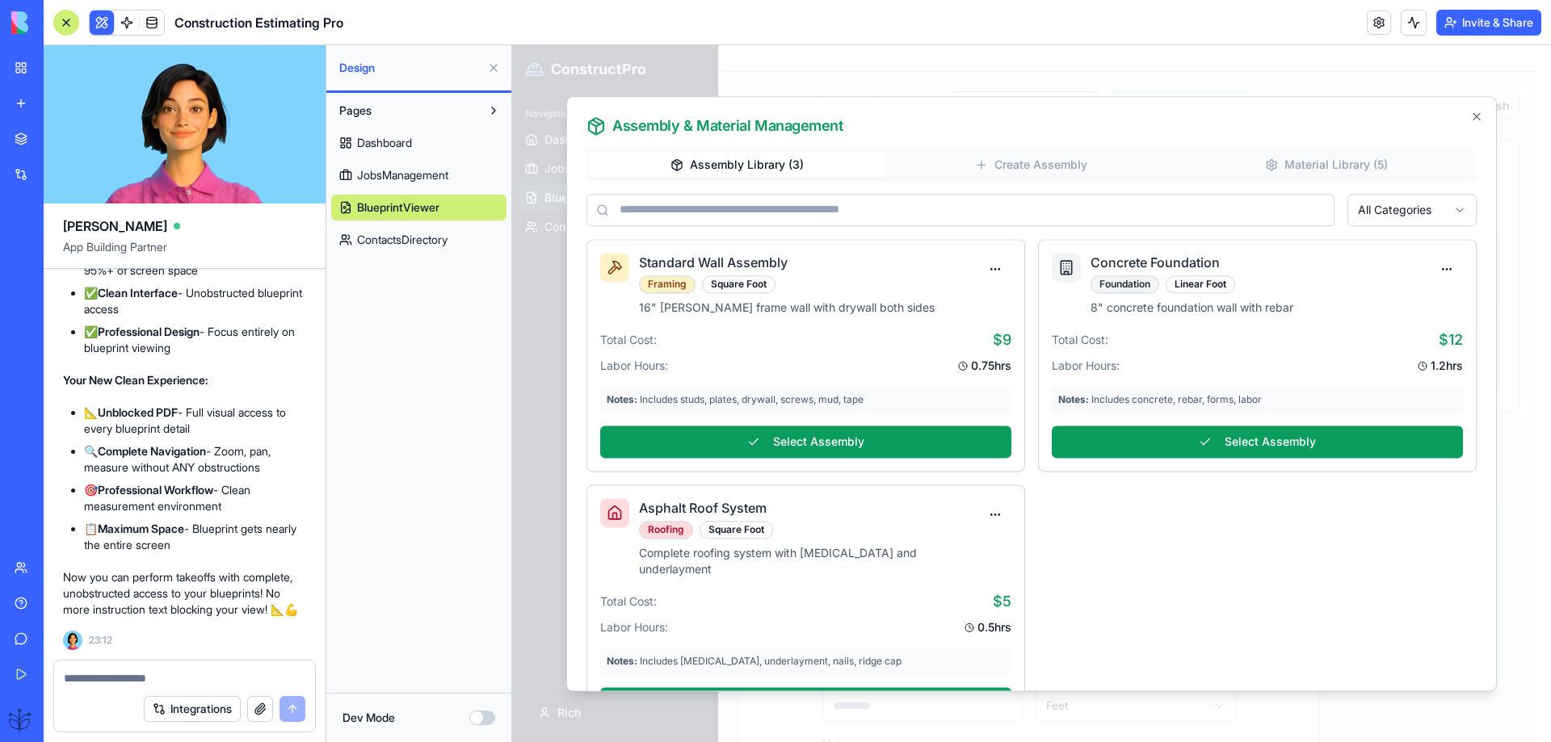
click at [862, 216] on input at bounding box center [960, 210] width 748 height 32
click at [1412, 219] on body "ConstructPro Navigation Dashboard Jobs Management Blueprint Viewer Contacts Dir…" at bounding box center [1025, 393] width 1026 height 697
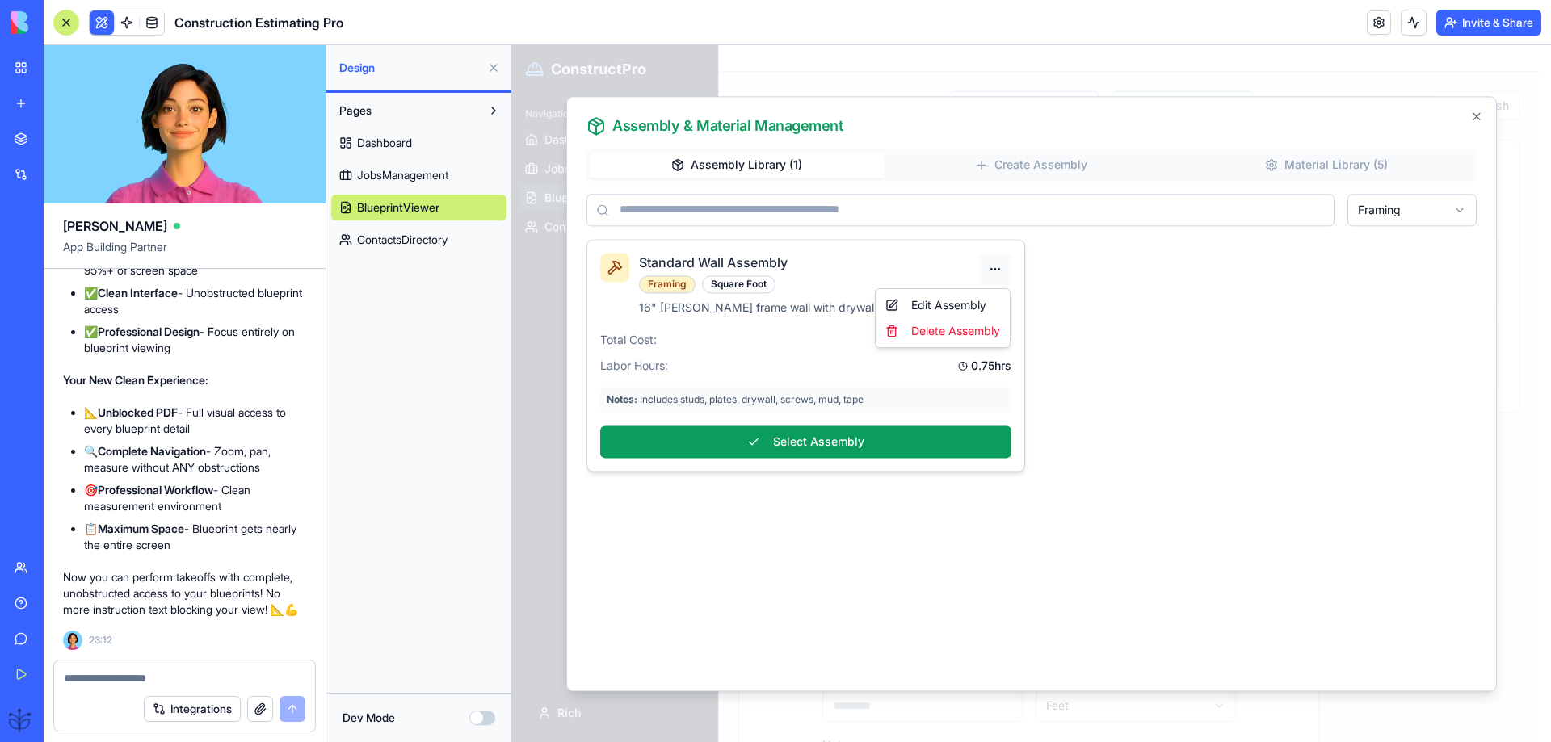
click at [984, 271] on body "ConstructPro Navigation Dashboard Jobs Management Blueprint Viewer Contacts Dir…" at bounding box center [1025, 393] width 1026 height 697
click at [949, 301] on div "Edit Assembly" at bounding box center [943, 305] width 128 height 26
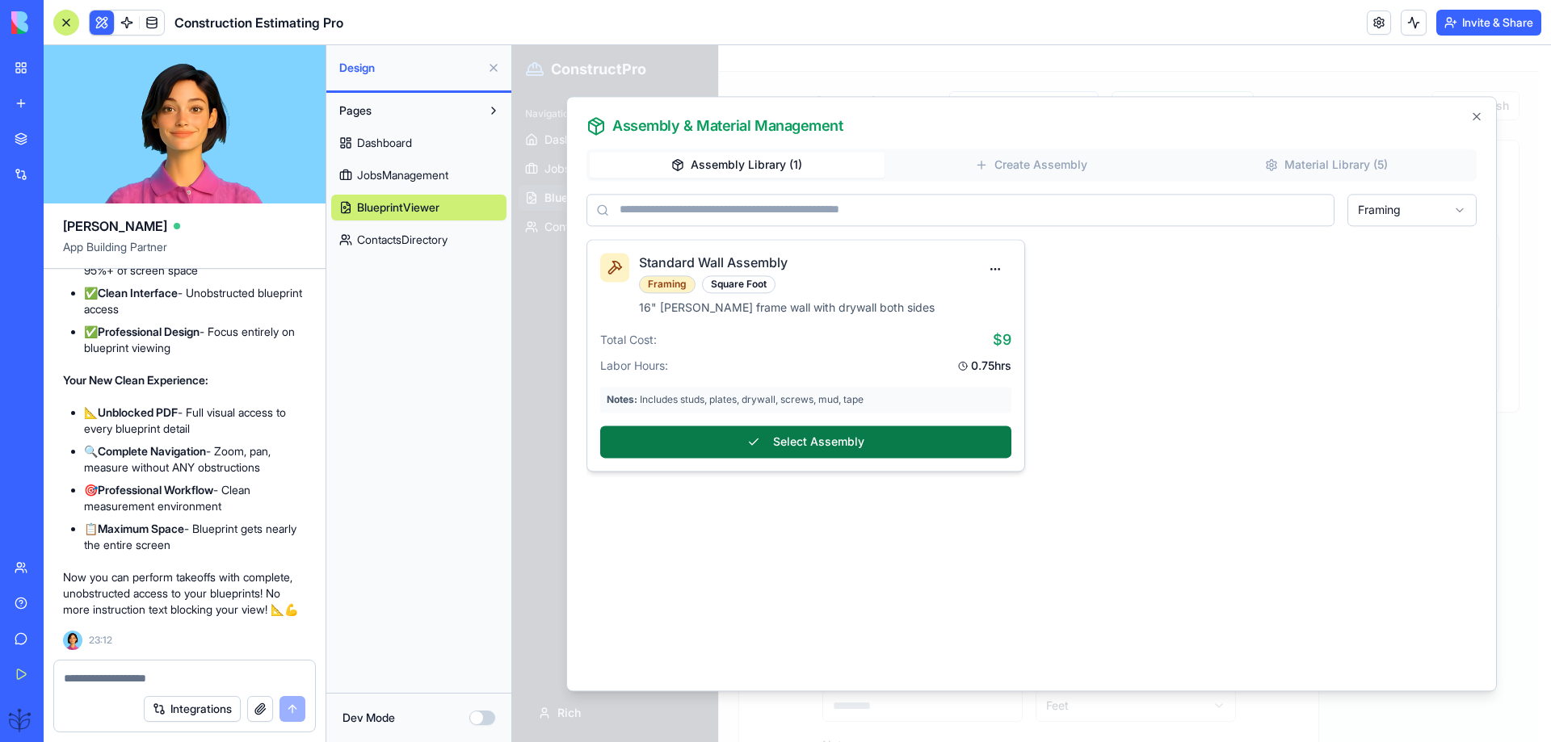
click at [783, 439] on button "Select Assembly" at bounding box center [805, 442] width 411 height 32
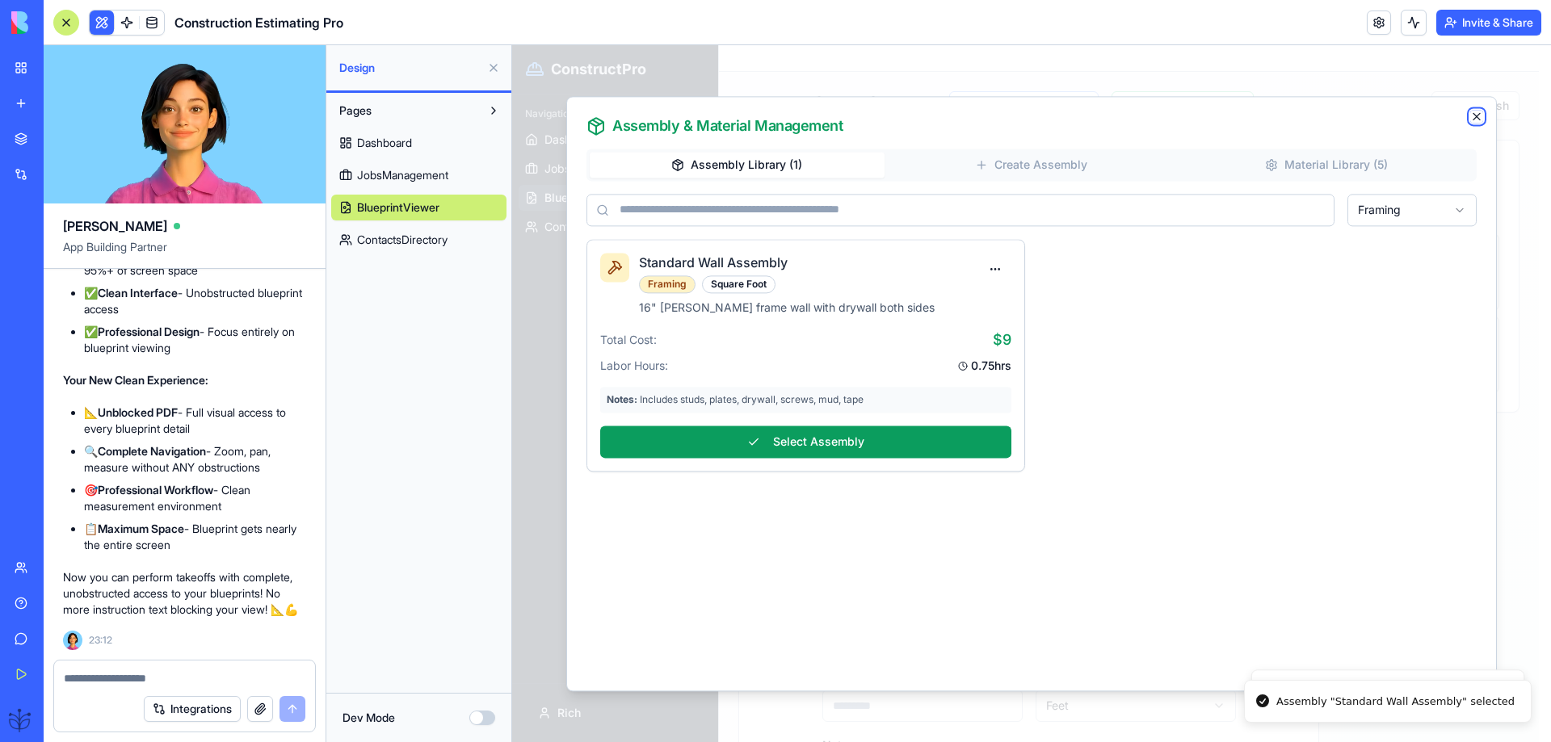
click at [1476, 120] on icon "button" at bounding box center [1476, 116] width 13 height 13
